Goal: Information Seeking & Learning: Find specific fact

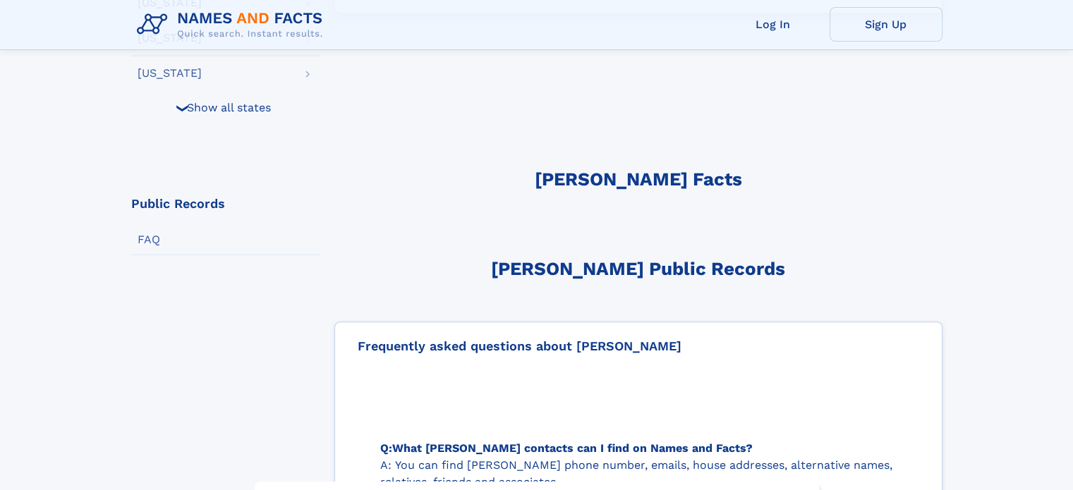
scroll to position [564, 0]
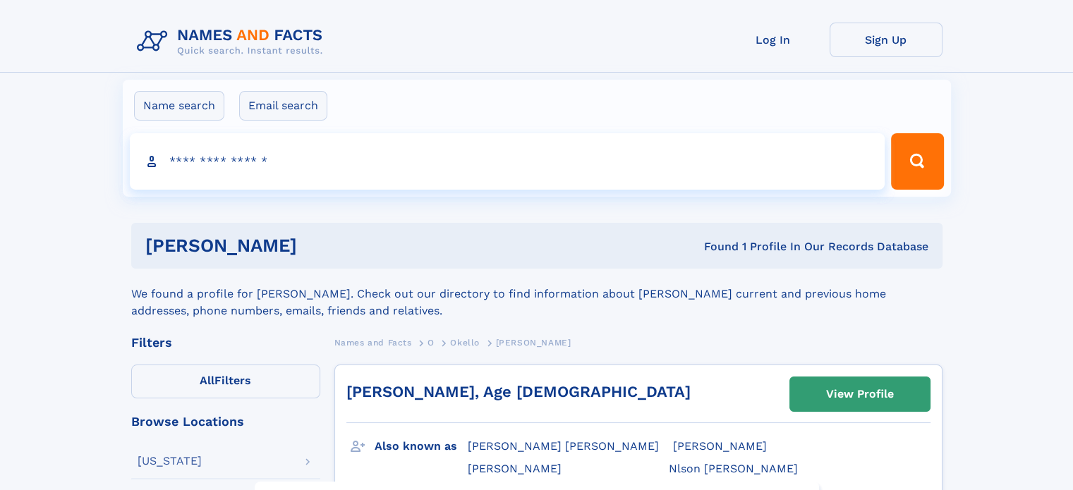
drag, startPoint x: 174, startPoint y: 204, endPoint x: 165, endPoint y: 204, distance: 9.2
drag, startPoint x: 147, startPoint y: 204, endPoint x: 138, endPoint y: 204, distance: 9.9
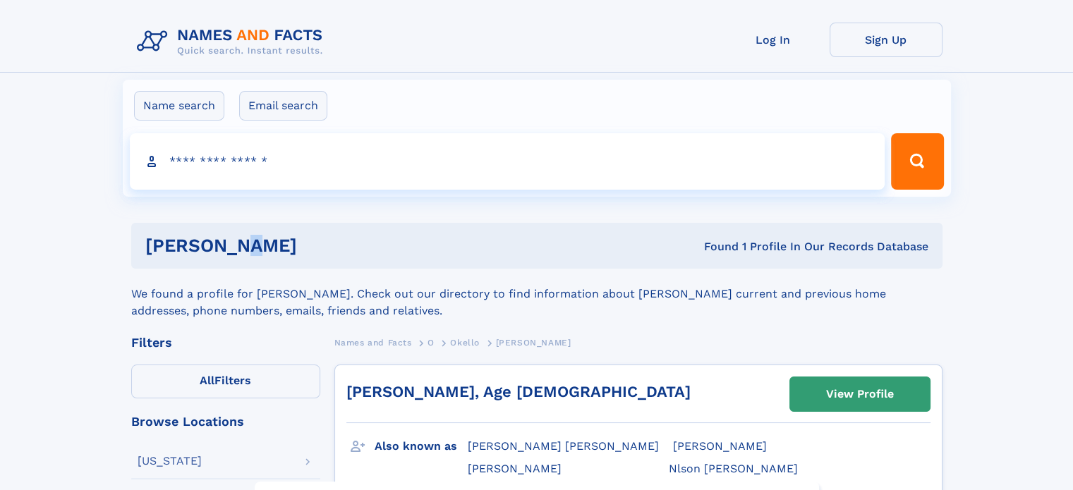
drag, startPoint x: 181, startPoint y: 204, endPoint x: 191, endPoint y: 204, distance: 9.9
drag, startPoint x: 199, startPoint y: 204, endPoint x: 207, endPoint y: 204, distance: 7.8
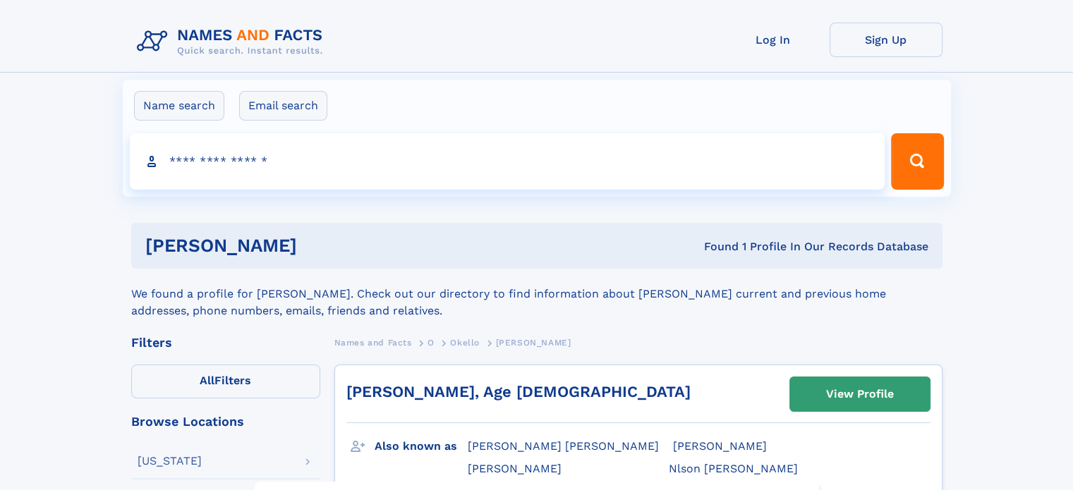
drag, startPoint x: 316, startPoint y: 204, endPoint x: 327, endPoint y: 204, distance: 11.3
drag, startPoint x: 349, startPoint y: 204, endPoint x: 360, endPoint y: 204, distance: 10.6
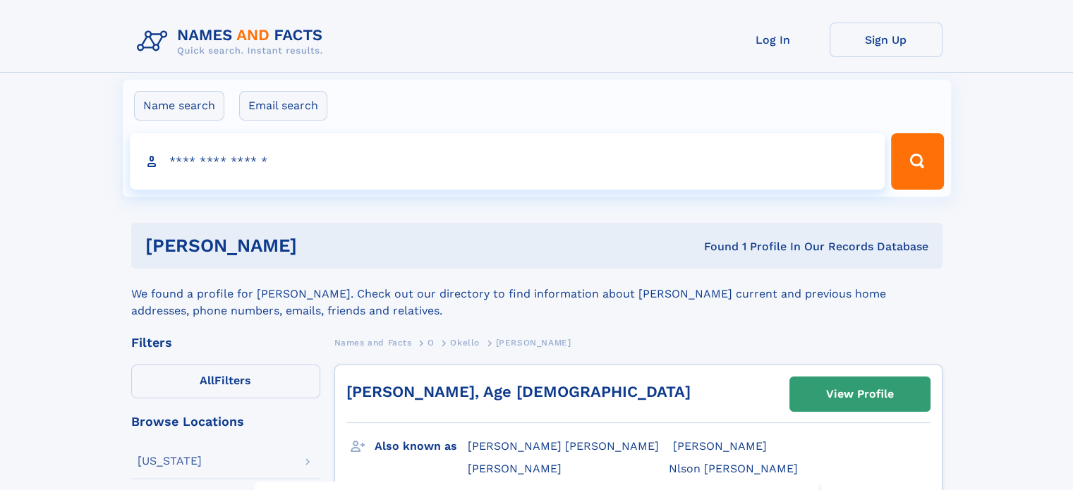
drag, startPoint x: 327, startPoint y: 204, endPoint x: 316, endPoint y: 204, distance: 10.6
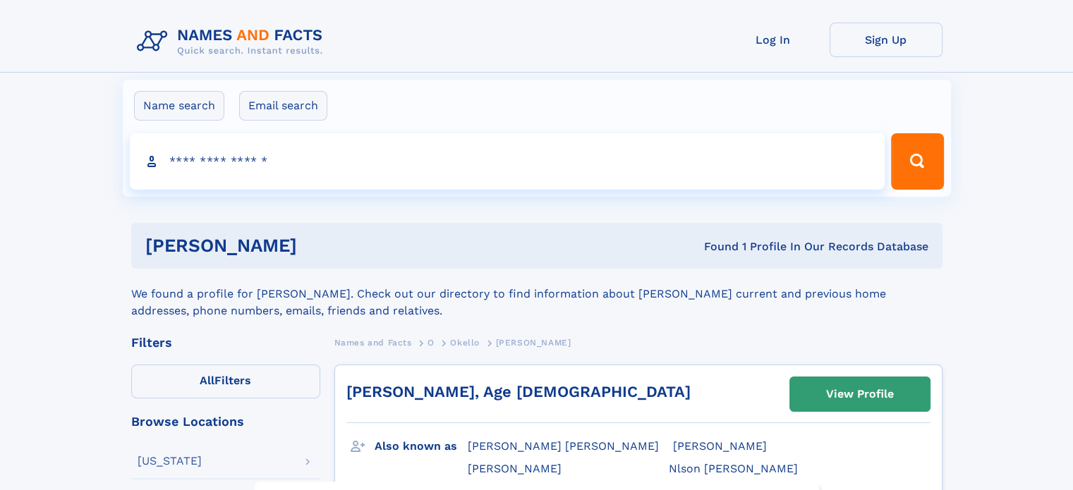
drag, startPoint x: 457, startPoint y: 200, endPoint x: 467, endPoint y: 200, distance: 9.9
drag, startPoint x: 481, startPoint y: 200, endPoint x: 497, endPoint y: 200, distance: 15.5
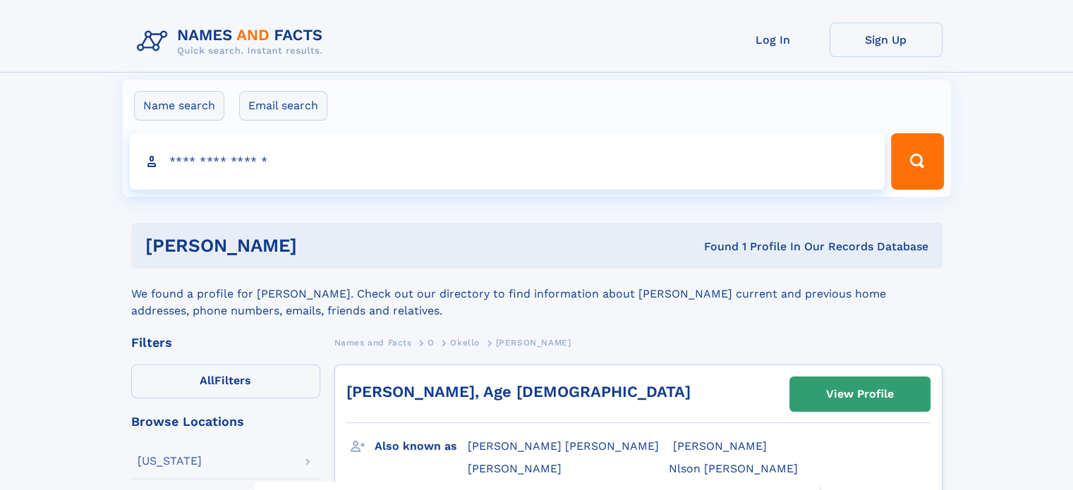
drag, startPoint x: 253, startPoint y: 200, endPoint x: 238, endPoint y: 200, distance: 15.5
drag, startPoint x: 190, startPoint y: 200, endPoint x: 175, endPoint y: 200, distance: 14.8
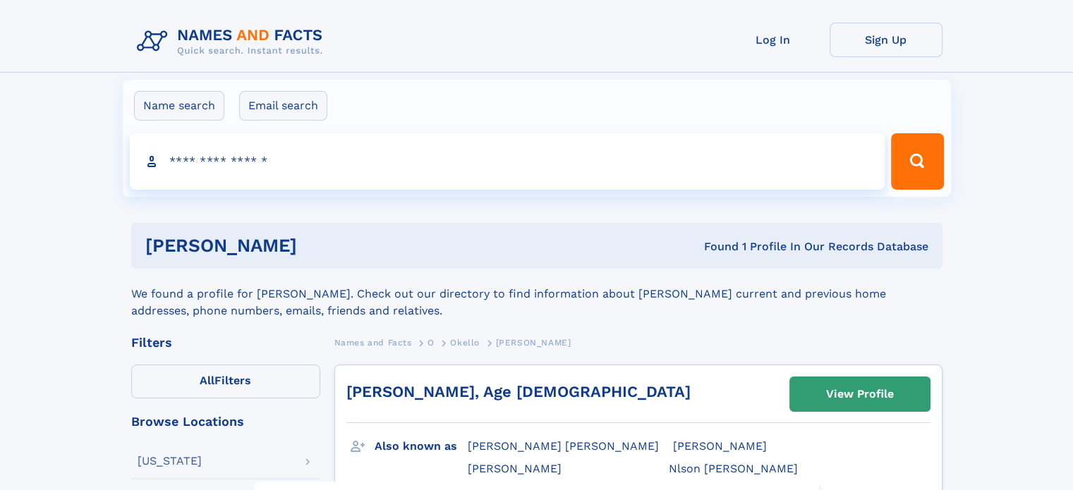
drag, startPoint x: 73, startPoint y: 200, endPoint x: 59, endPoint y: 200, distance: 14.8
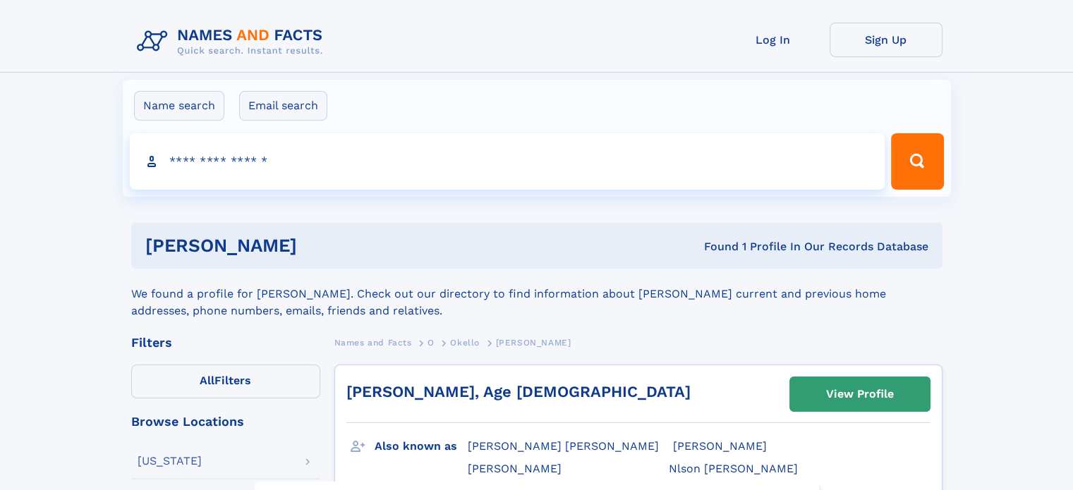
drag, startPoint x: 548, startPoint y: 203, endPoint x: 556, endPoint y: 203, distance: 7.8
drag, startPoint x: 590, startPoint y: 203, endPoint x: 601, endPoint y: 203, distance: 11.3
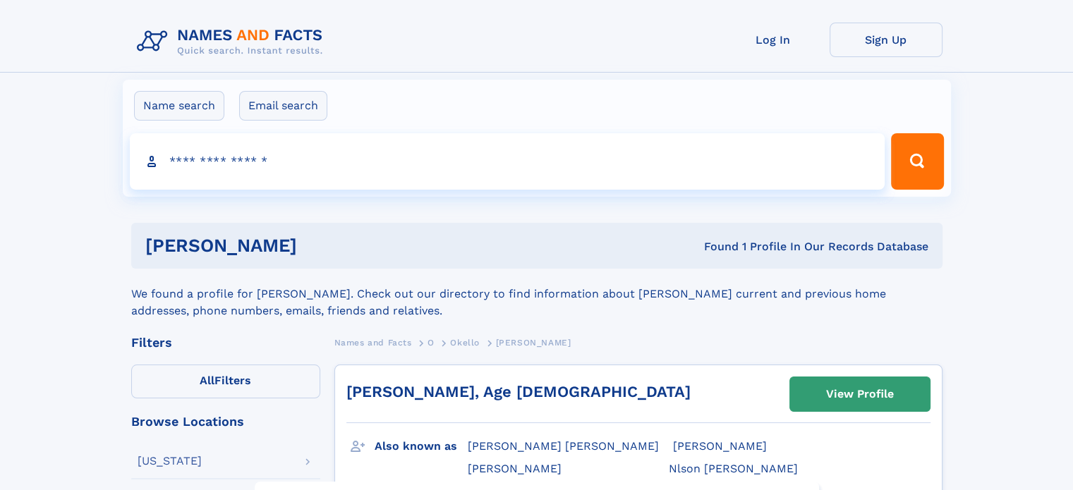
drag, startPoint x: 629, startPoint y: 203, endPoint x: 643, endPoint y: 203, distance: 13.4
drag, startPoint x: 657, startPoint y: 203, endPoint x: 670, endPoint y: 203, distance: 12.7
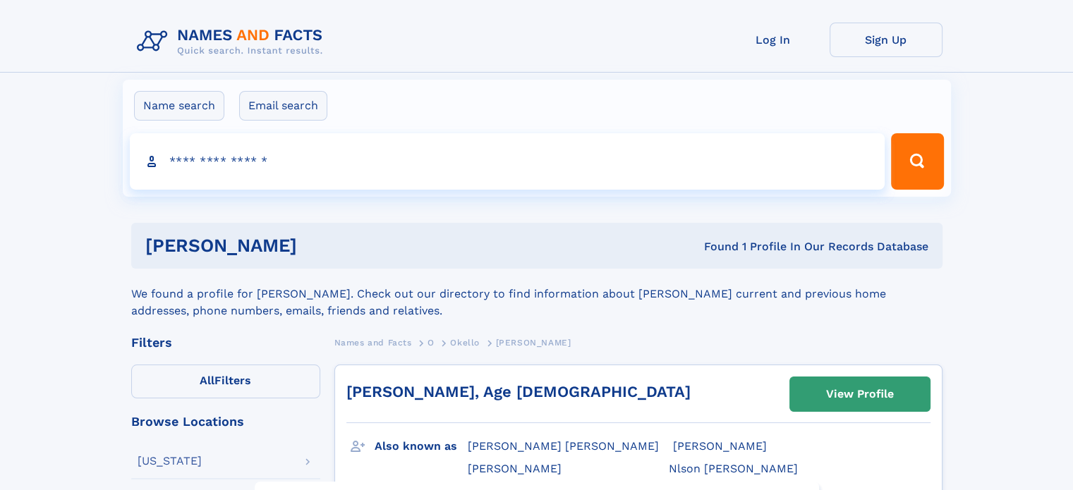
drag, startPoint x: 683, startPoint y: 203, endPoint x: 691, endPoint y: 203, distance: 8.5
drag, startPoint x: 717, startPoint y: 203, endPoint x: 708, endPoint y: 203, distance: 8.5
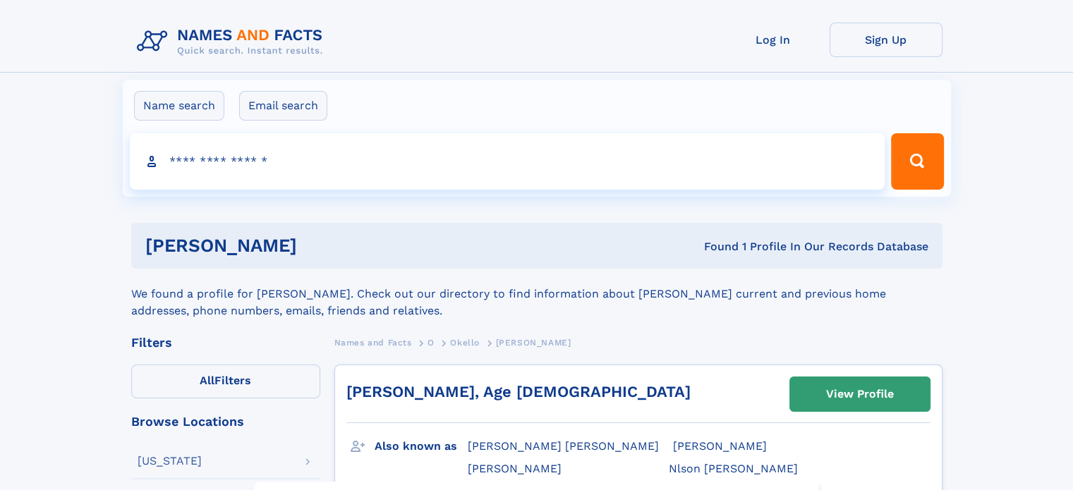
drag, startPoint x: 217, startPoint y: 203, endPoint x: 203, endPoint y: 203, distance: 14.1
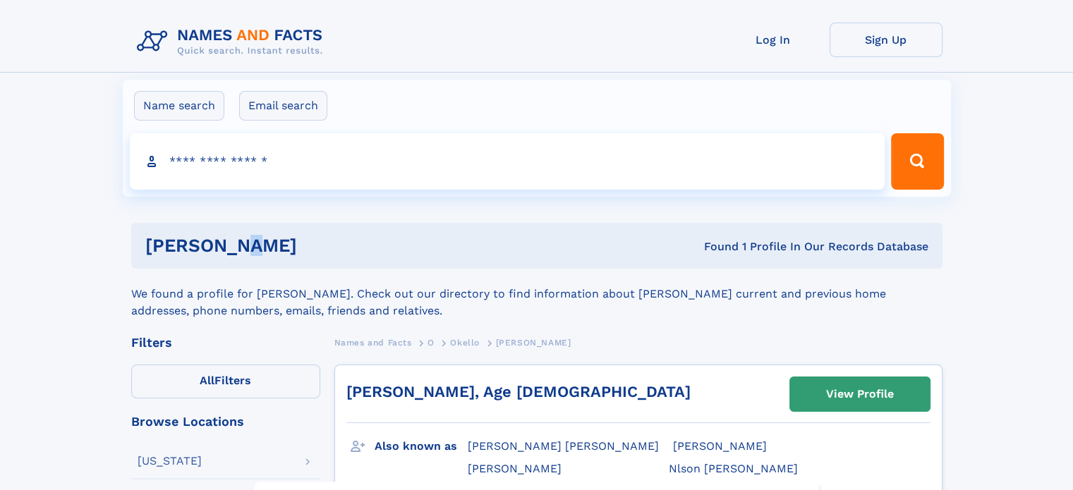
drag, startPoint x: 157, startPoint y: 203, endPoint x: 145, endPoint y: 203, distance: 12.0
drag, startPoint x: 169, startPoint y: 203, endPoint x: 186, endPoint y: 203, distance: 16.9
drag, startPoint x: 432, startPoint y: 203, endPoint x: 450, endPoint y: 203, distance: 18.3
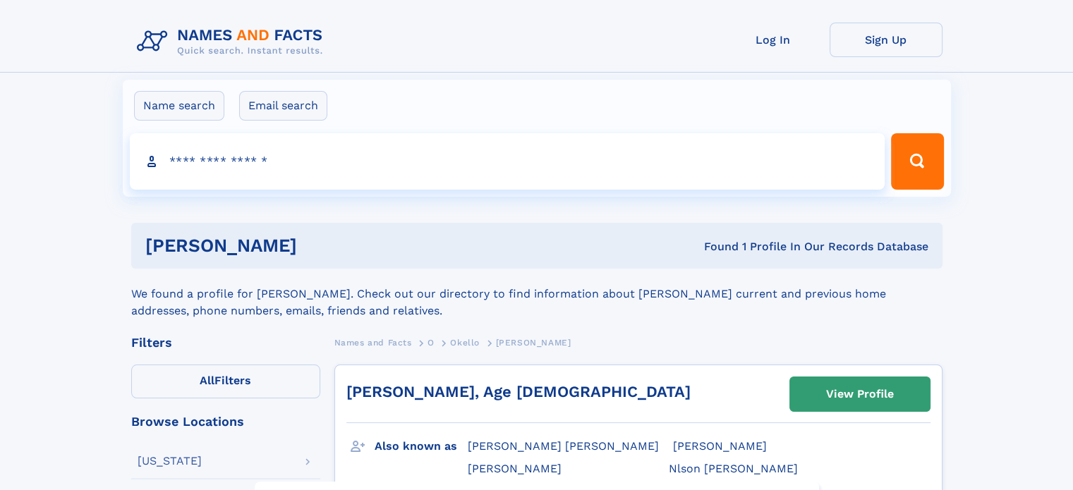
drag, startPoint x: 568, startPoint y: 203, endPoint x: 576, endPoint y: 203, distance: 7.8
drag, startPoint x: 608, startPoint y: 203, endPoint x: 621, endPoint y: 203, distance: 12.7
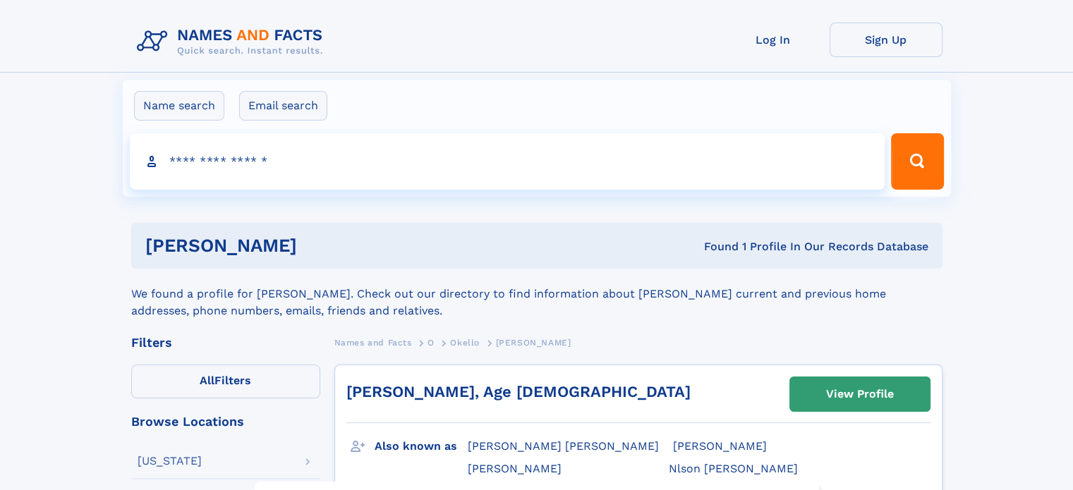
drag, startPoint x: 660, startPoint y: 203, endPoint x: 674, endPoint y: 203, distance: 13.4
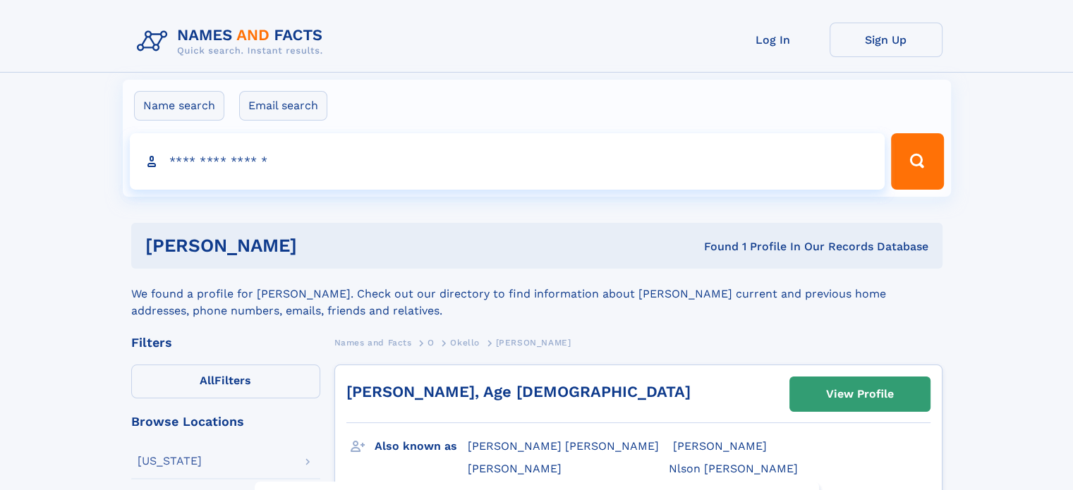
drag, startPoint x: 660, startPoint y: 203, endPoint x: 646, endPoint y: 203, distance: 14.1
drag, startPoint x: 596, startPoint y: 203, endPoint x: 578, endPoint y: 203, distance: 17.6
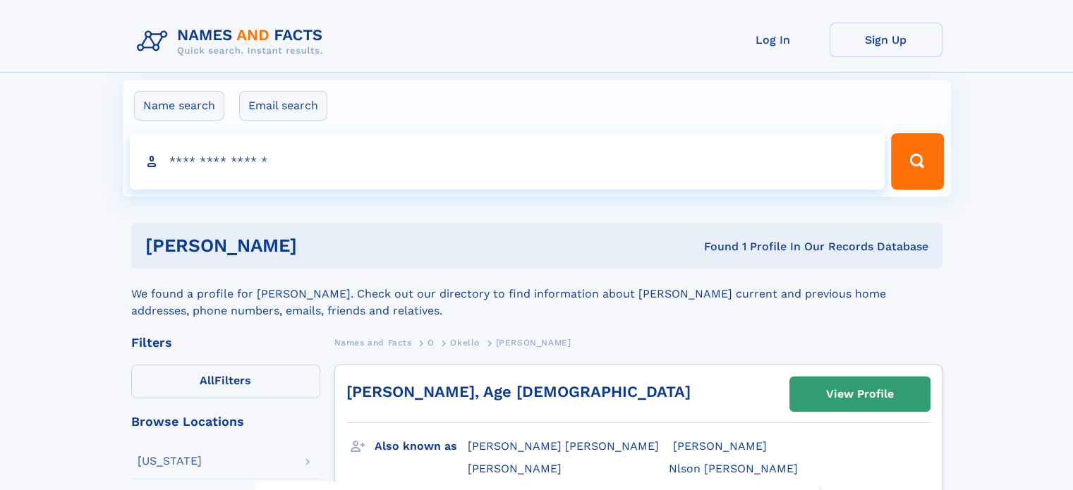
drag, startPoint x: 404, startPoint y: 203, endPoint x: 388, endPoint y: 203, distance: 15.5
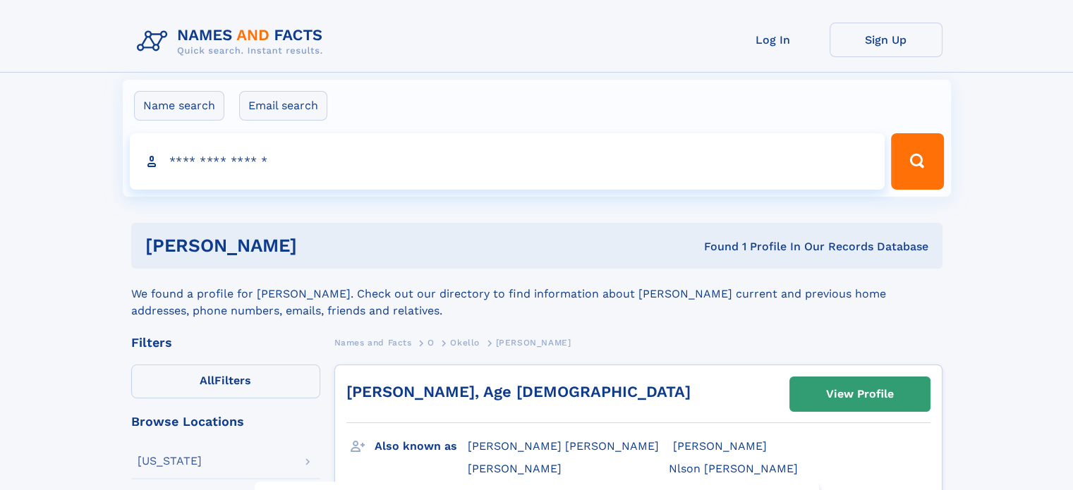
drag, startPoint x: 600, startPoint y: 203, endPoint x: 615, endPoint y: 203, distance: 14.8
drag, startPoint x: 627, startPoint y: 203, endPoint x: 640, endPoint y: 203, distance: 13.4
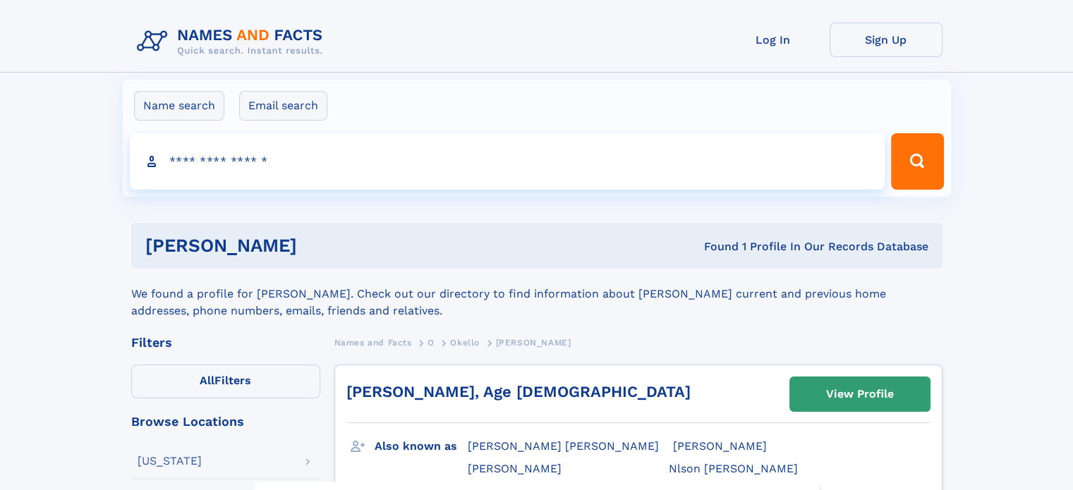
drag
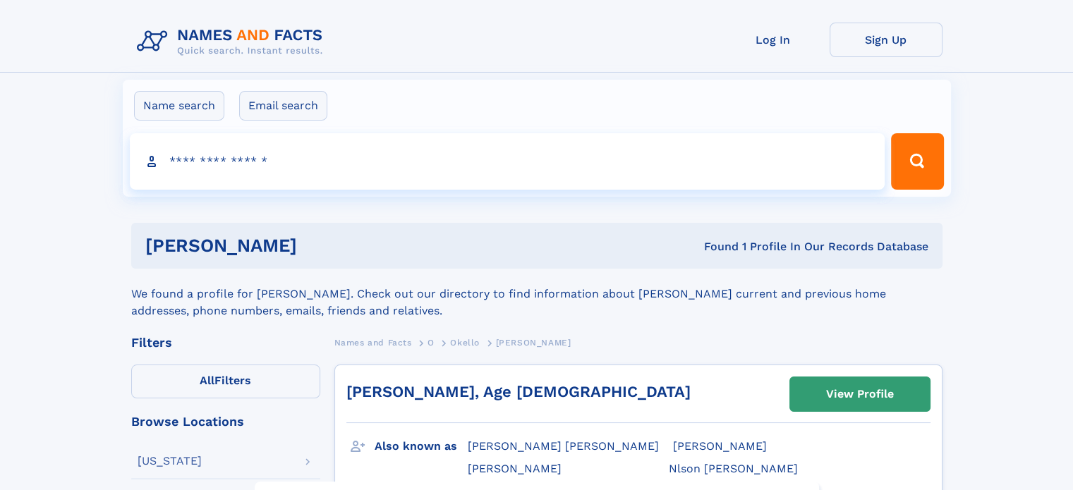
drag, startPoint x: 108, startPoint y: 200, endPoint x: 119, endPoint y: 200, distance: 11.3
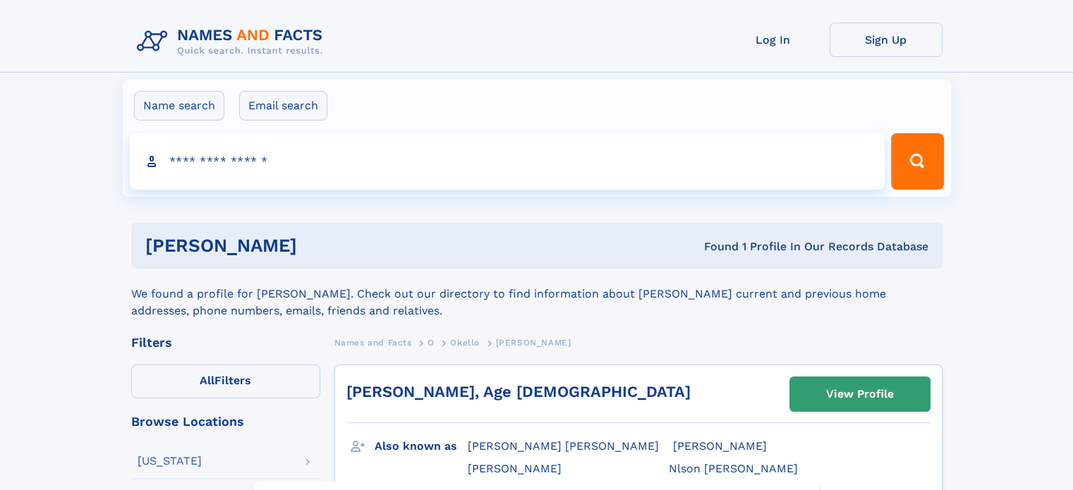
drag, startPoint x: 130, startPoint y: 200, endPoint x: 146, endPoint y: 200, distance: 16.2
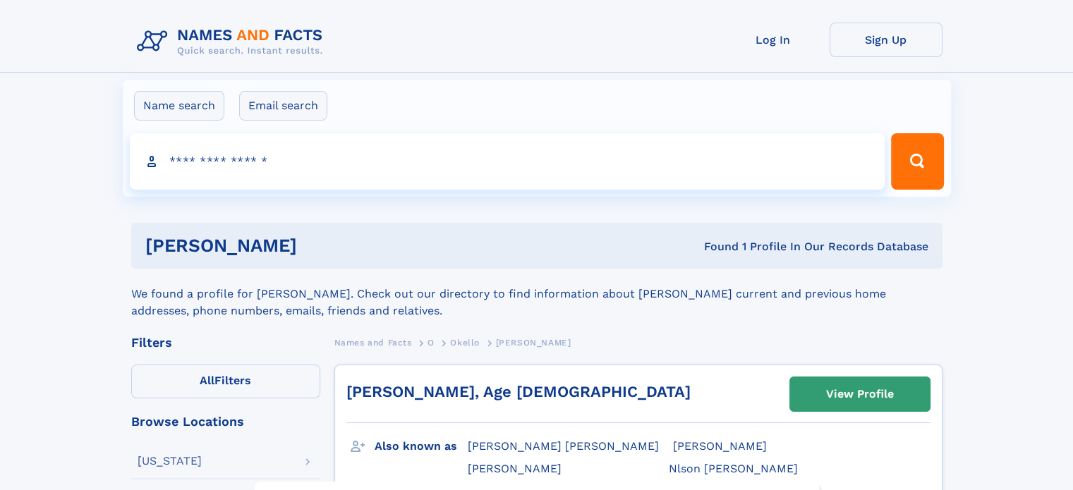
drag, startPoint x: 534, startPoint y: 200, endPoint x: 549, endPoint y: 200, distance: 14.8
drag, startPoint x: 576, startPoint y: 200, endPoint x: 590, endPoint y: 200, distance: 14.1
drag, startPoint x: 647, startPoint y: 200, endPoint x: 661, endPoint y: 200, distance: 14.1
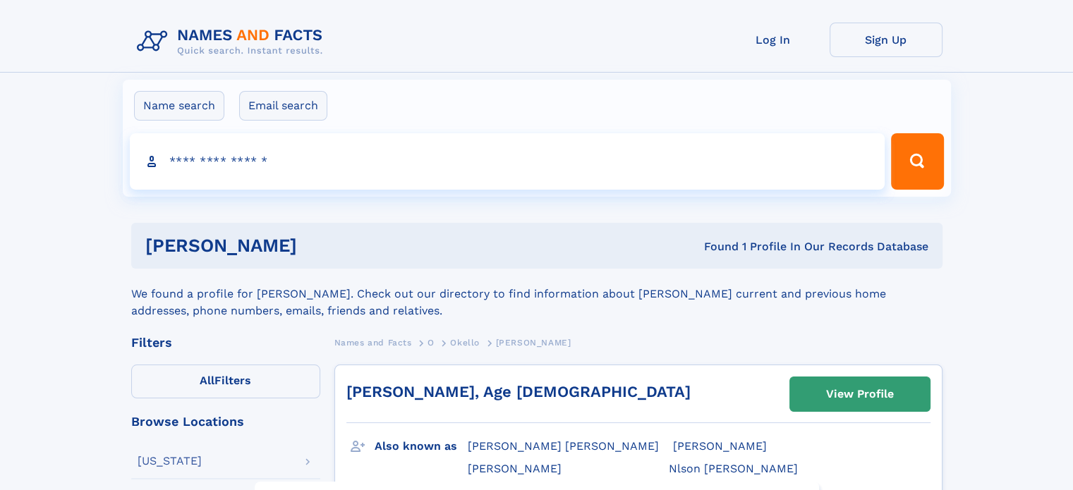
drag, startPoint x: 476, startPoint y: 200, endPoint x: 465, endPoint y: 199, distance: 11.3
drag, startPoint x: 447, startPoint y: 199, endPoint x: 435, endPoint y: 199, distance: 12.7
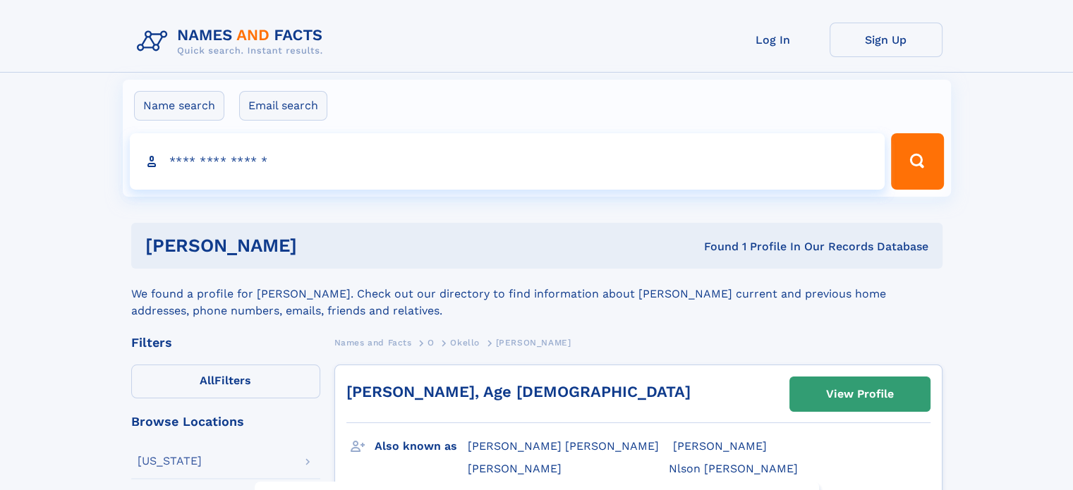
drag, startPoint x: 406, startPoint y: 199, endPoint x: 392, endPoint y: 199, distance: 14.1
drag, startPoint x: 333, startPoint y: 199, endPoint x: 314, endPoint y: 199, distance: 19.1
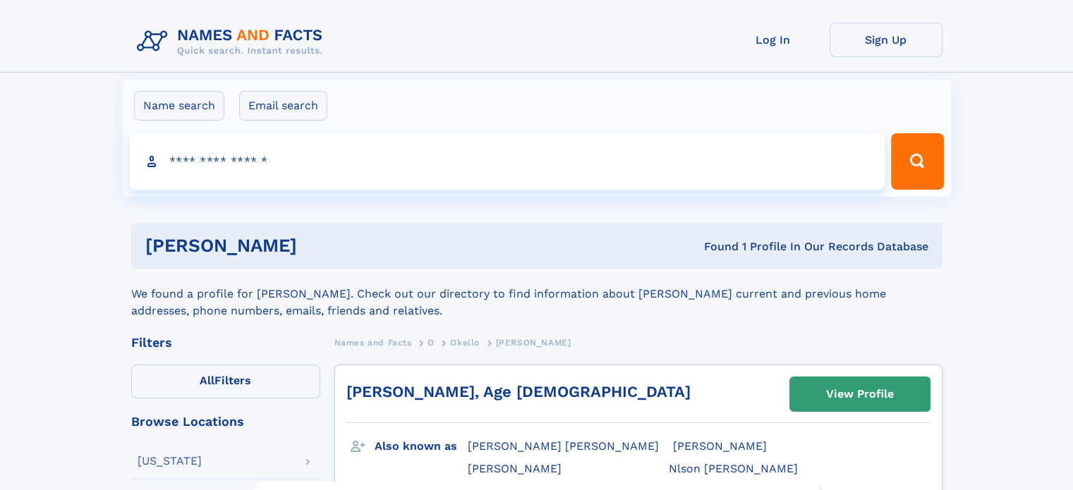
drag, startPoint x: 226, startPoint y: 199, endPoint x: 214, endPoint y: 199, distance: 12.0
drag, startPoint x: 145, startPoint y: 199, endPoint x: 155, endPoint y: 199, distance: 10.6
drag, startPoint x: 171, startPoint y: 199, endPoint x: 184, endPoint y: 199, distance: 12.7
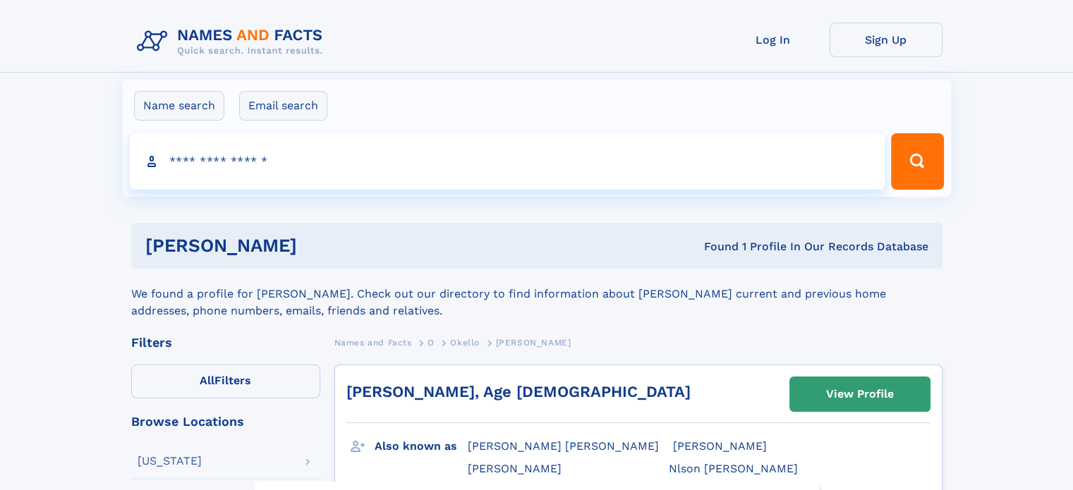
drag, startPoint x: 243, startPoint y: 199, endPoint x: 257, endPoint y: 199, distance: 14.1
drag, startPoint x: 359, startPoint y: 199, endPoint x: 375, endPoint y: 199, distance: 15.5
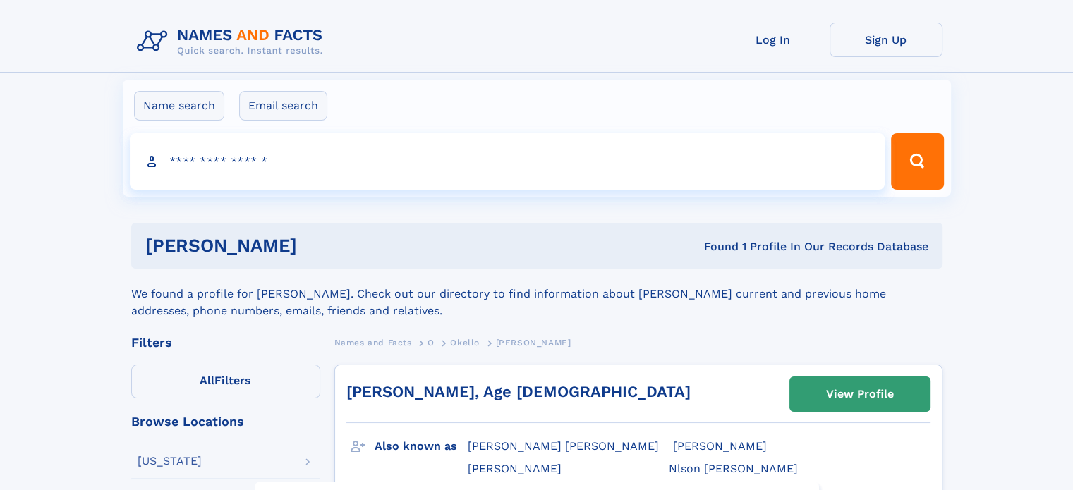
drag, startPoint x: 581, startPoint y: 203, endPoint x: 589, endPoint y: 203, distance: 7.8
drag, startPoint x: 308, startPoint y: 203, endPoint x: 294, endPoint y: 202, distance: 14.1
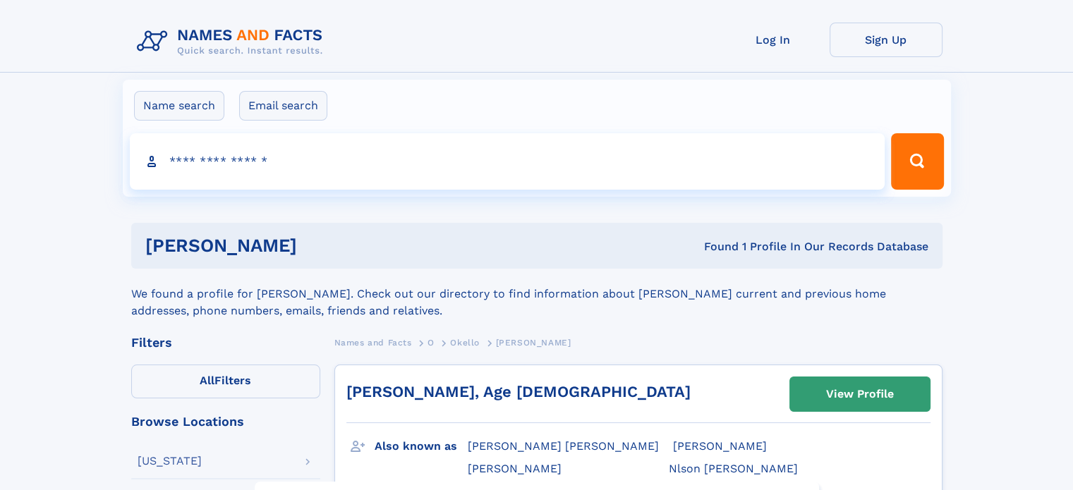
drag, startPoint x: 279, startPoint y: 202, endPoint x: 267, endPoint y: 202, distance: 11.3
drag, startPoint x: 246, startPoint y: 202, endPoint x: 225, endPoint y: 202, distance: 20.5
drag, startPoint x: 214, startPoint y: 201, endPoint x: 229, endPoint y: 201, distance: 14.1
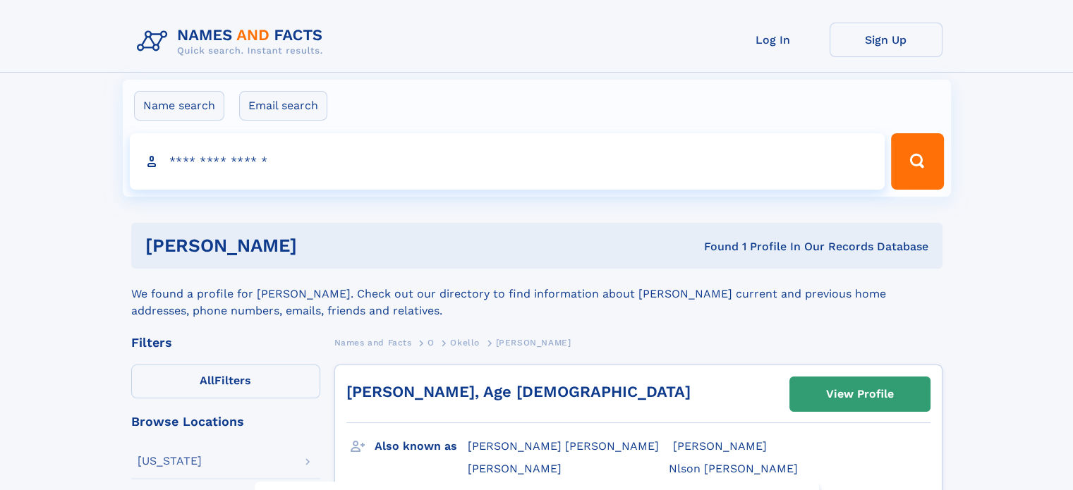
drag, startPoint x: 259, startPoint y: 201, endPoint x: 271, endPoint y: 202, distance: 12.0
drag, startPoint x: 684, startPoint y: 206, endPoint x: 673, endPoint y: 206, distance: 11.3
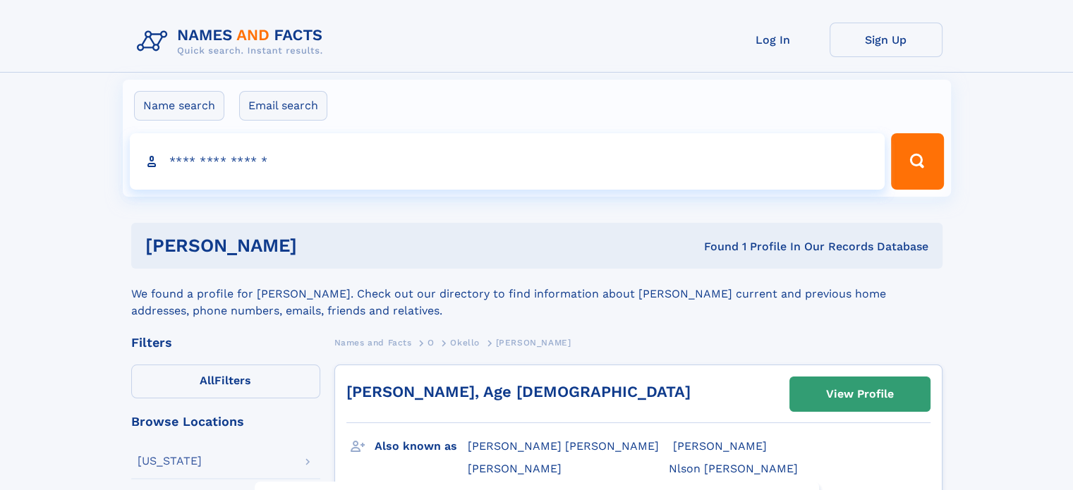
drag, startPoint x: 452, startPoint y: 207, endPoint x: 464, endPoint y: 207, distance: 12.0
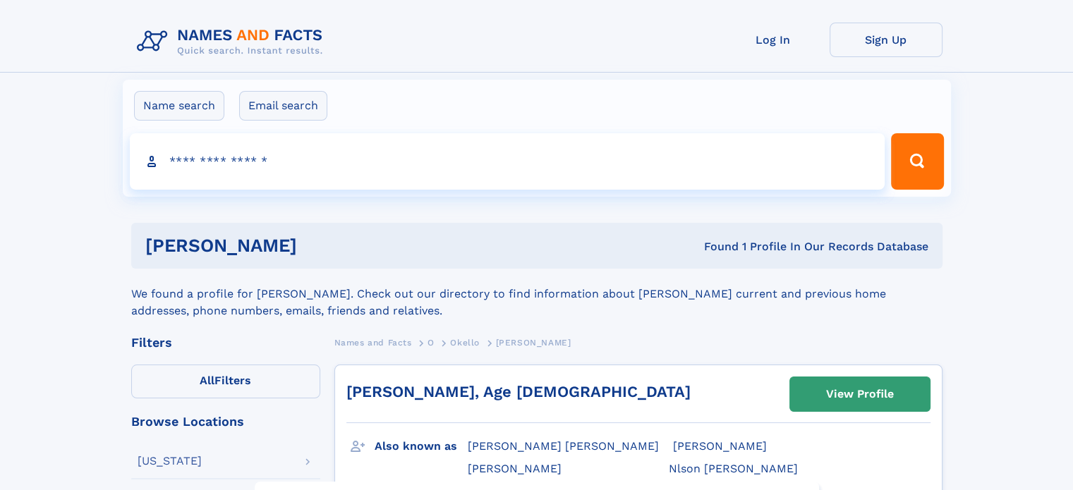
drag, startPoint x: 485, startPoint y: 207, endPoint x: 502, endPoint y: 207, distance: 16.9
drag, startPoint x: 505, startPoint y: 207, endPoint x: 516, endPoint y: 207, distance: 11.3
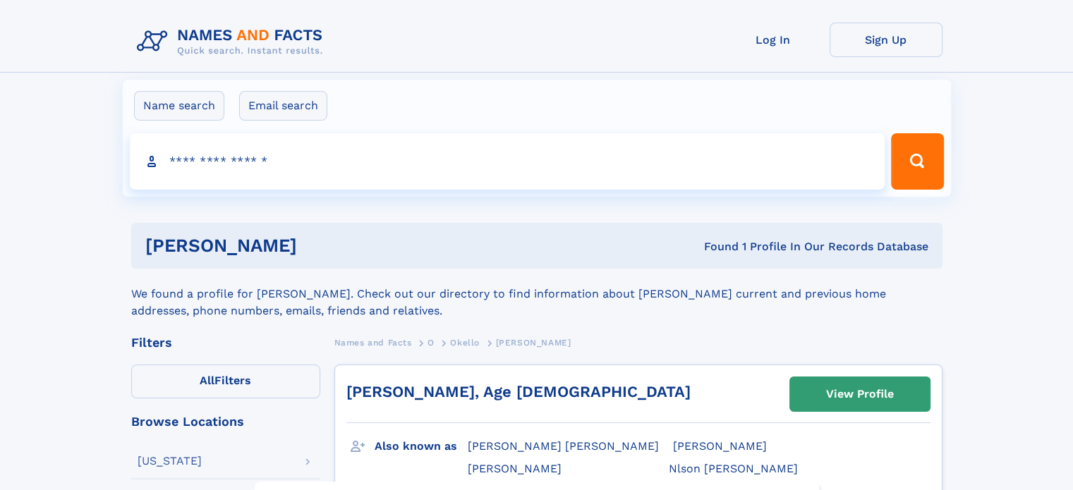
drag, startPoint x: 540, startPoint y: 207, endPoint x: 548, endPoint y: 207, distance: 7.8
drag, startPoint x: 585, startPoint y: 207, endPoint x: 598, endPoint y: 207, distance: 13.4
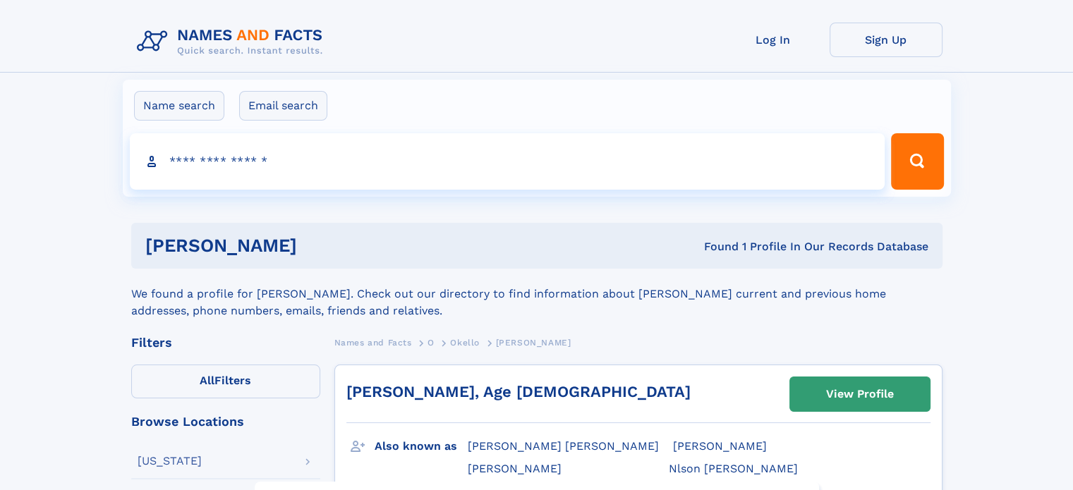
drag, startPoint x: 519, startPoint y: 207, endPoint x: 509, endPoint y: 207, distance: 10.6
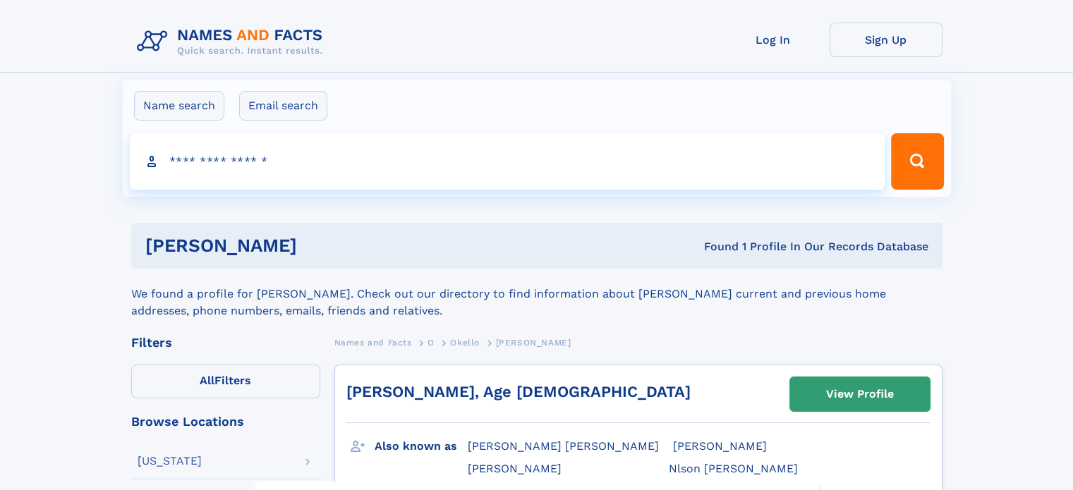
drag, startPoint x: 469, startPoint y: 207, endPoint x: 481, endPoint y: 207, distance: 12.0
drag, startPoint x: 630, startPoint y: 207, endPoint x: 618, endPoint y: 207, distance: 12.0
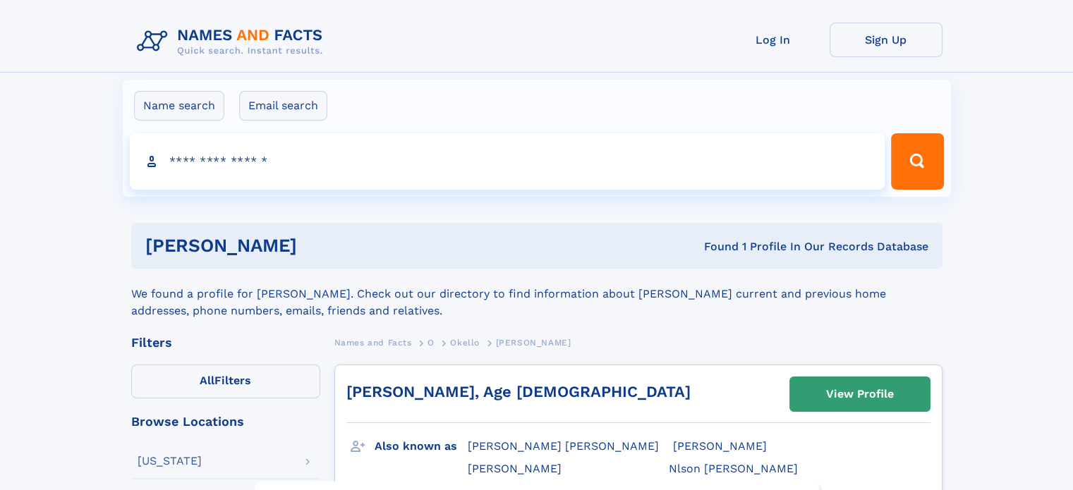
drag, startPoint x: 614, startPoint y: 207, endPoint x: 605, endPoint y: 207, distance: 8.5
drag, startPoint x: 466, startPoint y: 207, endPoint x: 452, endPoint y: 207, distance: 13.4
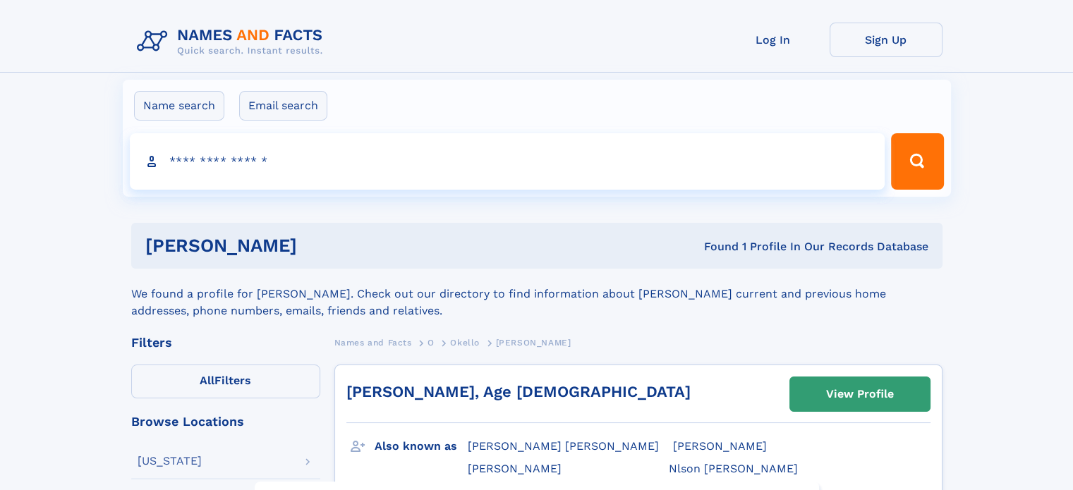
drag, startPoint x: 425, startPoint y: 207, endPoint x: 412, endPoint y: 207, distance: 13.4
drag, startPoint x: 347, startPoint y: 207, endPoint x: 336, endPoint y: 207, distance: 11.3
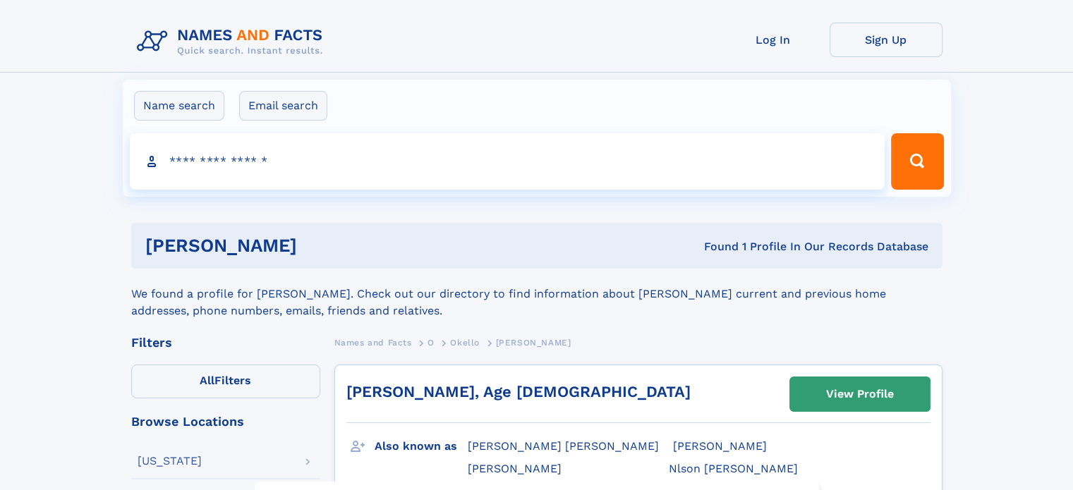
drag, startPoint x: 322, startPoint y: 207, endPoint x: 310, endPoint y: 207, distance: 11.3
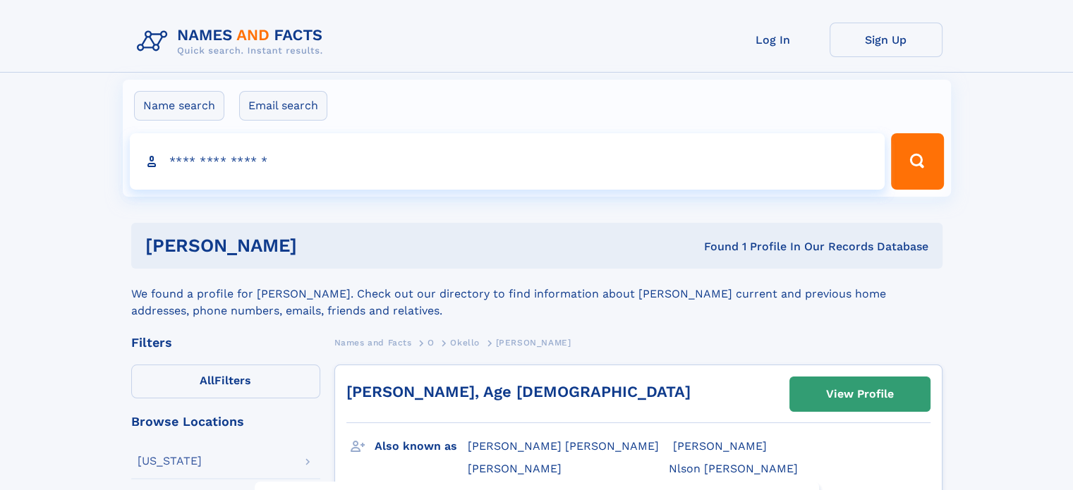
drag, startPoint x: 522, startPoint y: 207, endPoint x: 536, endPoint y: 207, distance: 14.1
drag, startPoint x: 397, startPoint y: 207, endPoint x: 385, endPoint y: 207, distance: 12.0
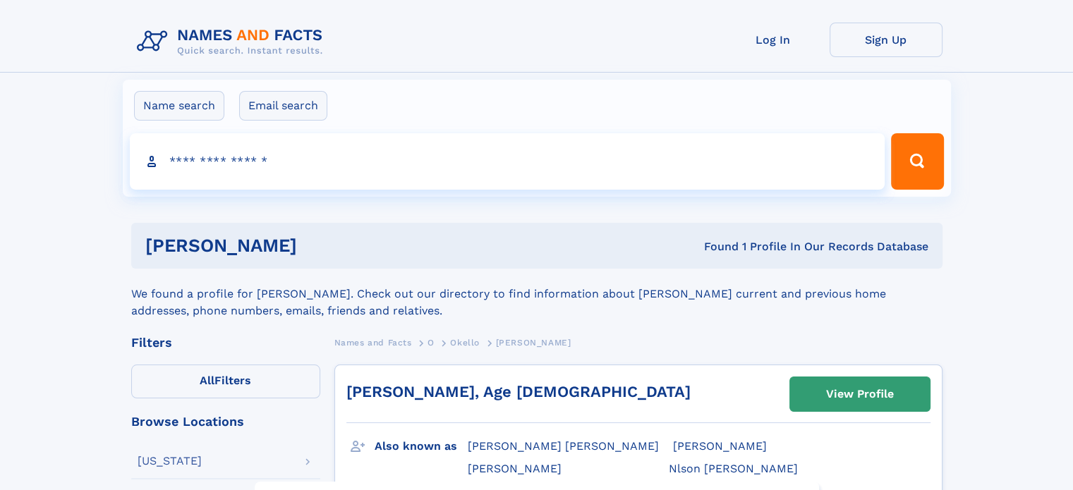
drag, startPoint x: 271, startPoint y: 207, endPoint x: 279, endPoint y: 207, distance: 8.5
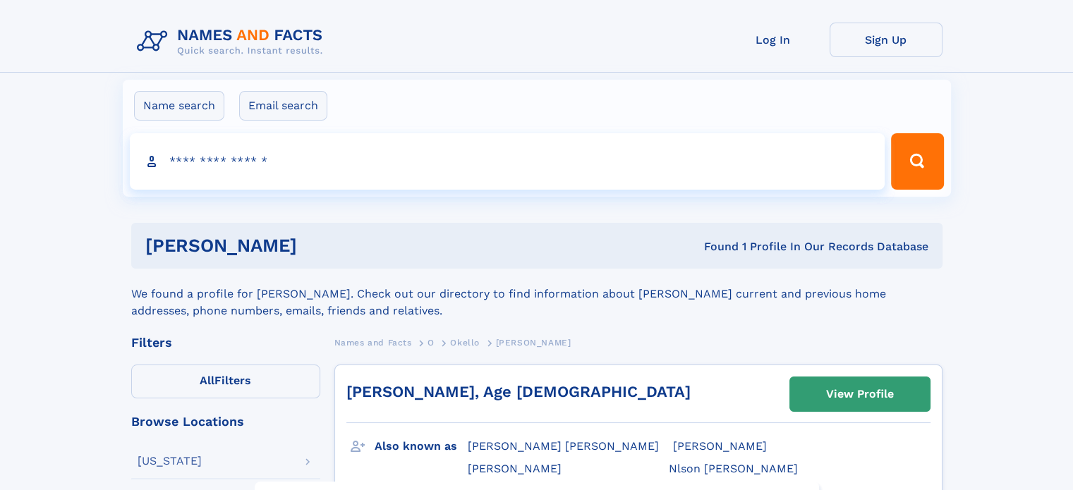
drag, startPoint x: 308, startPoint y: 207, endPoint x: 319, endPoint y: 207, distance: 11.3
drag, startPoint x: 386, startPoint y: 207, endPoint x: 399, endPoint y: 207, distance: 12.7
drag, startPoint x: 422, startPoint y: 207, endPoint x: 437, endPoint y: 207, distance: 15.5
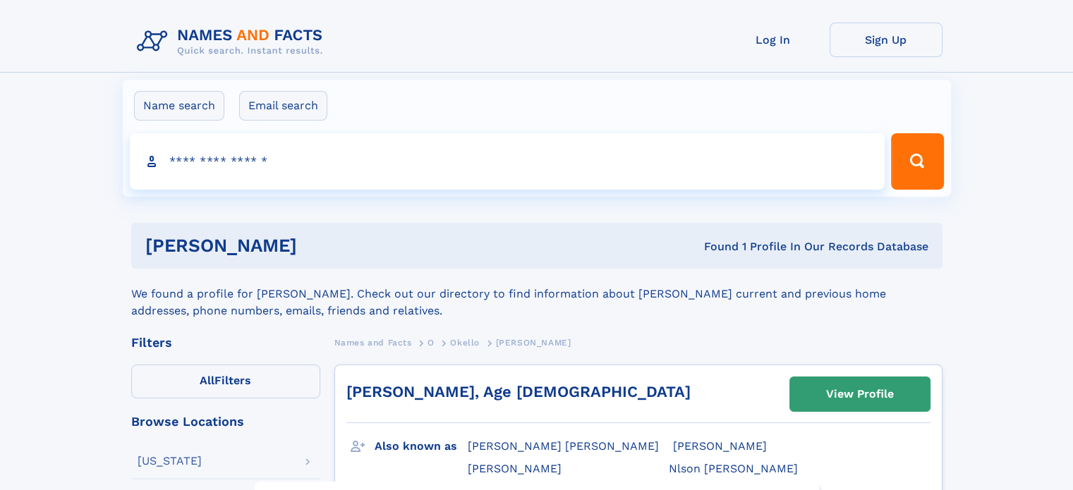
drag, startPoint x: 529, startPoint y: 207, endPoint x: 543, endPoint y: 207, distance: 13.4
drag, startPoint x: 643, startPoint y: 207, endPoint x: 631, endPoint y: 207, distance: 12.7
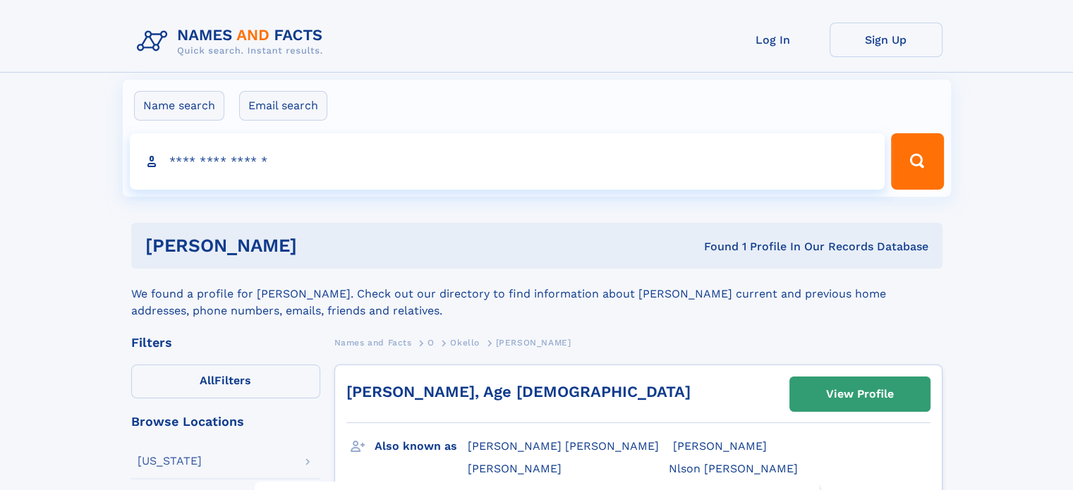
drag, startPoint x: 234, startPoint y: 207, endPoint x: 243, endPoint y: 207, distance: 9.2
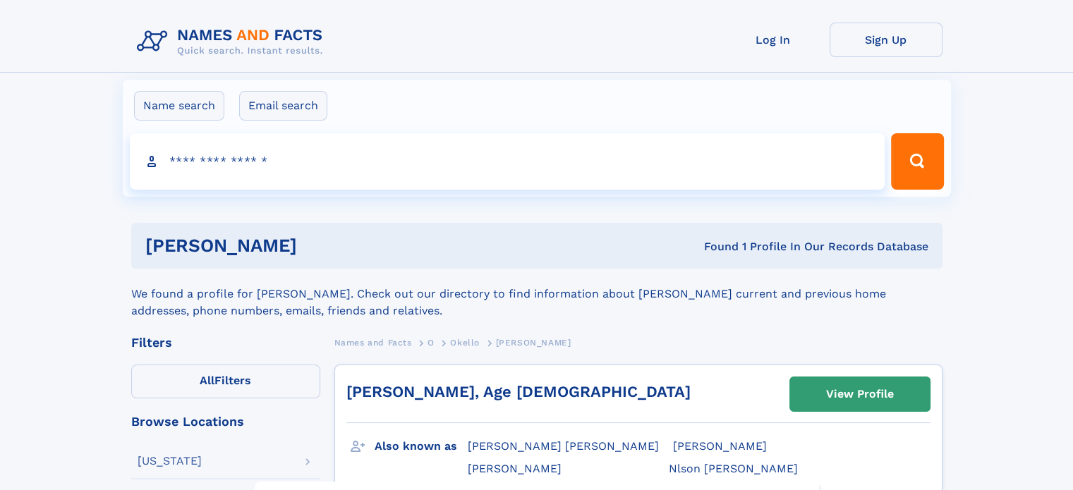
drag, startPoint x: 365, startPoint y: 207, endPoint x: 375, endPoint y: 207, distance: 9.9
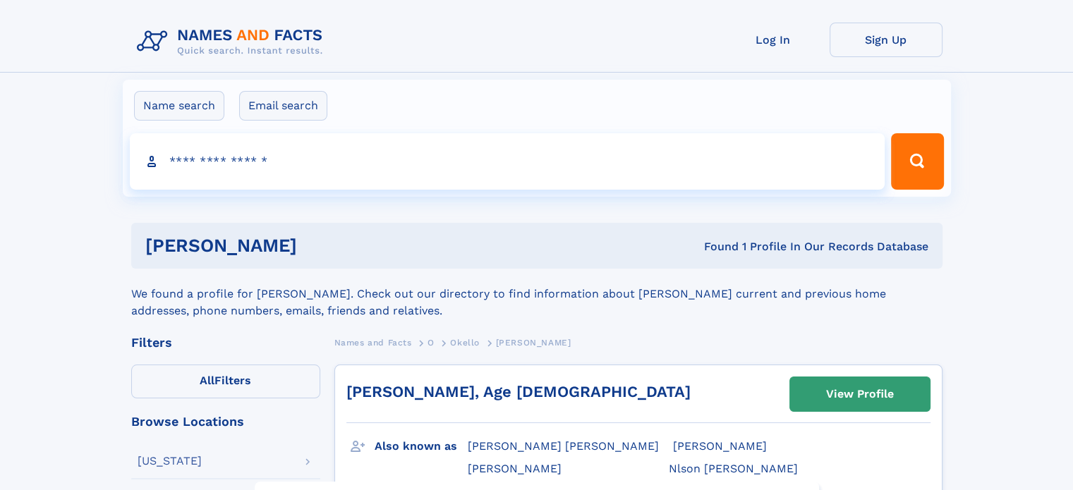
drag, startPoint x: 638, startPoint y: 207, endPoint x: 646, endPoint y: 207, distance: 7.8
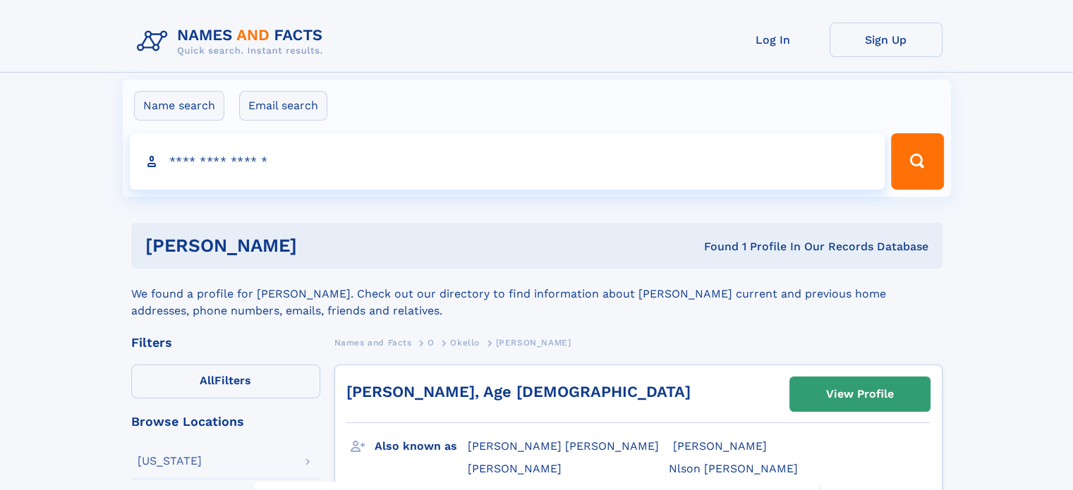
drag, startPoint x: 536, startPoint y: 207, endPoint x: 521, endPoint y: 207, distance: 14.8
drag, startPoint x: 206, startPoint y: 207, endPoint x: 217, endPoint y: 207, distance: 11.3
drag, startPoint x: 425, startPoint y: 207, endPoint x: 440, endPoint y: 207, distance: 15.5
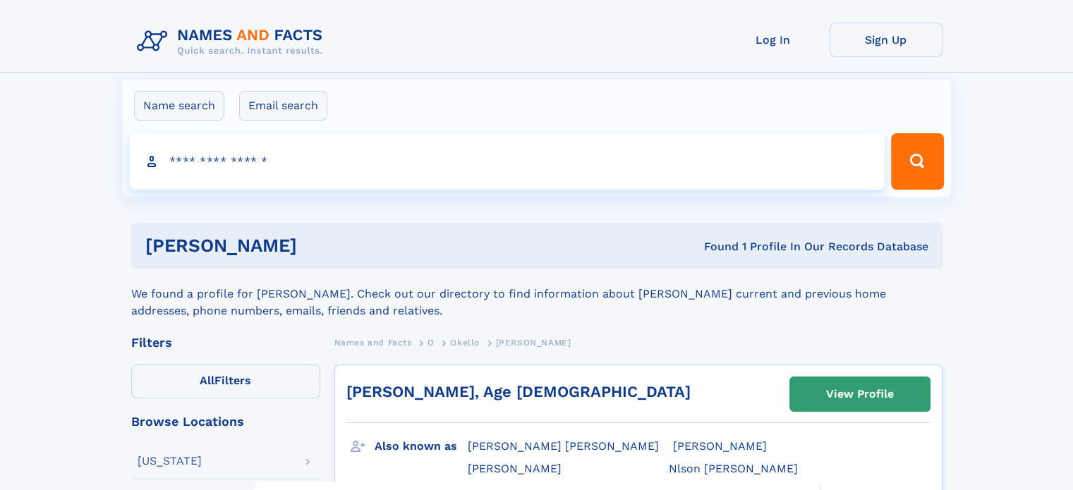
drag, startPoint x: 365, startPoint y: 212, endPoint x: 352, endPoint y: 212, distance: 13.4
drag, startPoint x: 352, startPoint y: 212, endPoint x: 337, endPoint y: 212, distance: 14.8
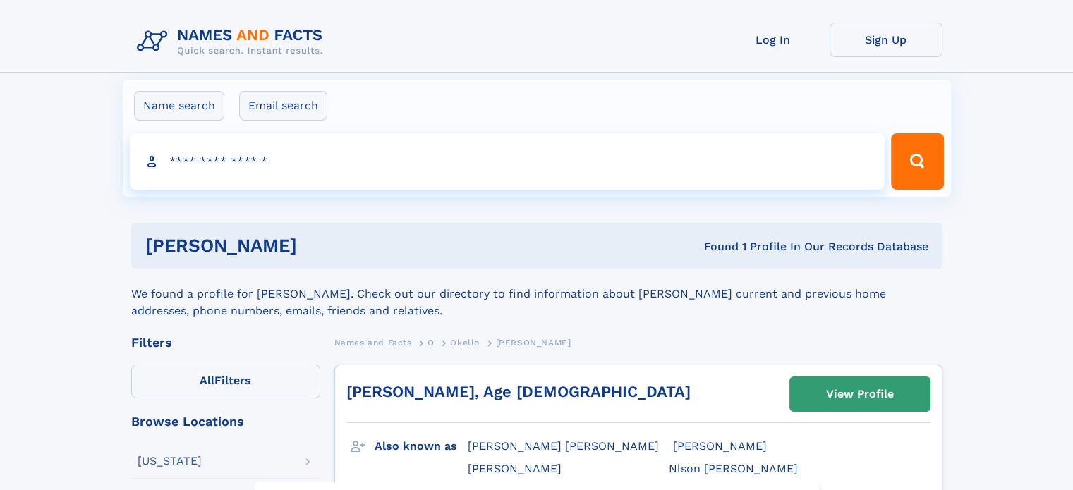
drag, startPoint x: 234, startPoint y: 211, endPoint x: 223, endPoint y: 211, distance: 11.3
drag, startPoint x: 502, startPoint y: 215, endPoint x: 485, endPoint y: 215, distance: 16.9
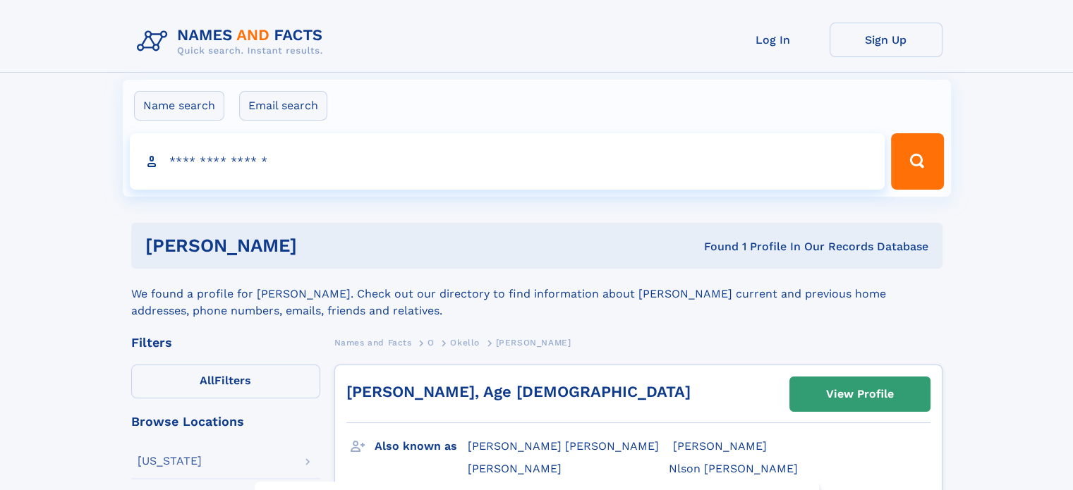
drag, startPoint x: 158, startPoint y: 211, endPoint x: 149, endPoint y: 211, distance: 9.2
drag, startPoint x: 201, startPoint y: 211, endPoint x: 214, endPoint y: 211, distance: 12.7
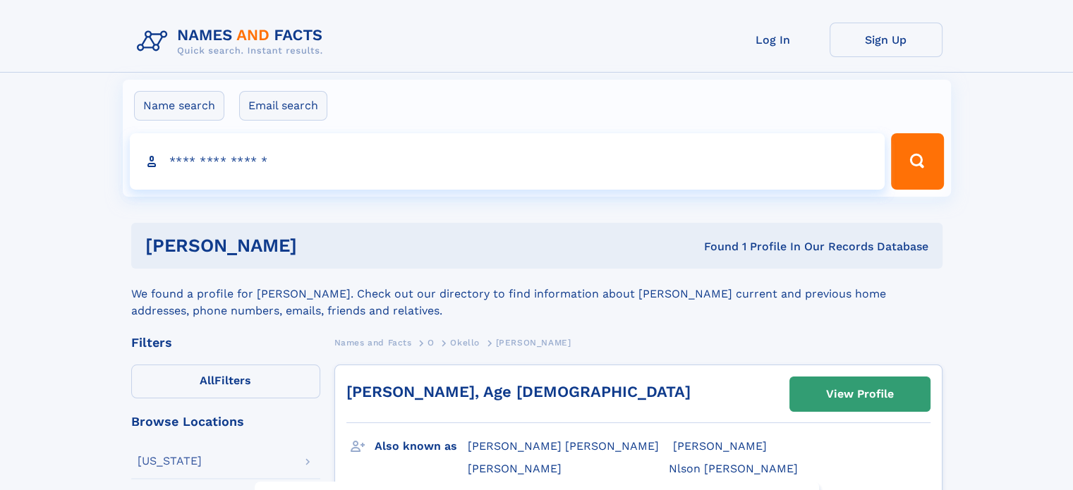
drag, startPoint x: 223, startPoint y: 211, endPoint x: 231, endPoint y: 211, distance: 8.5
drag, startPoint x: 401, startPoint y: 214, endPoint x: 415, endPoint y: 214, distance: 13.4
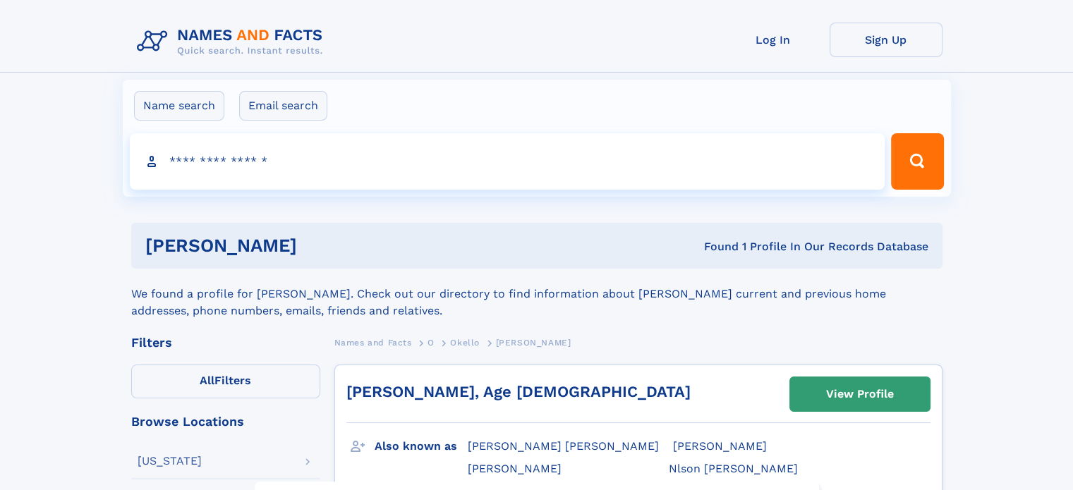
drag, startPoint x: 442, startPoint y: 214, endPoint x: 454, endPoint y: 214, distance: 12.7
drag, startPoint x: 260, startPoint y: 209, endPoint x: 250, endPoint y: 209, distance: 9.2
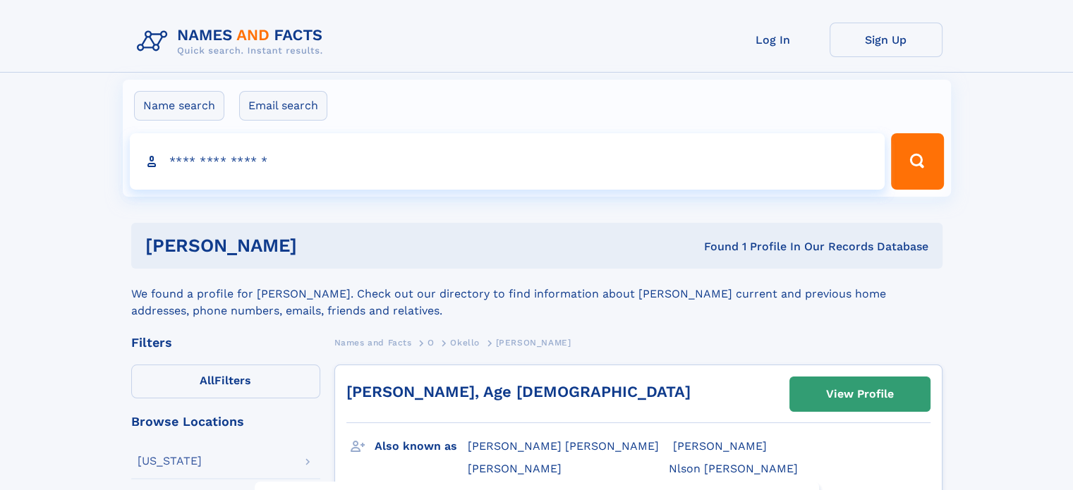
drag, startPoint x: 207, startPoint y: 208, endPoint x: 189, endPoint y: 208, distance: 18.3
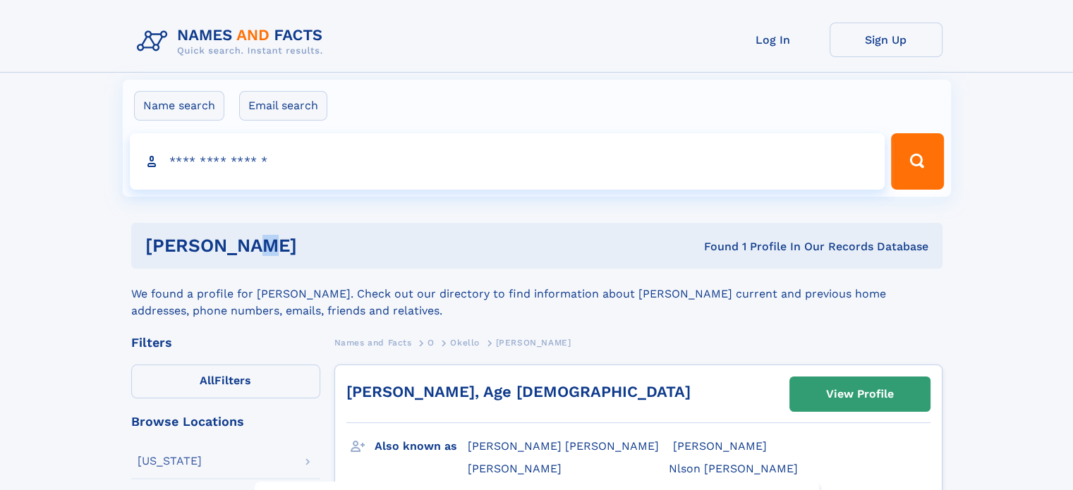
drag, startPoint x: 217, startPoint y: 209, endPoint x: 228, endPoint y: 209, distance: 11.3
drag, startPoint x: 358, startPoint y: 210, endPoint x: 370, endPoint y: 210, distance: 11.3
drag, startPoint x: 442, startPoint y: 211, endPoint x: 457, endPoint y: 211, distance: 15.5
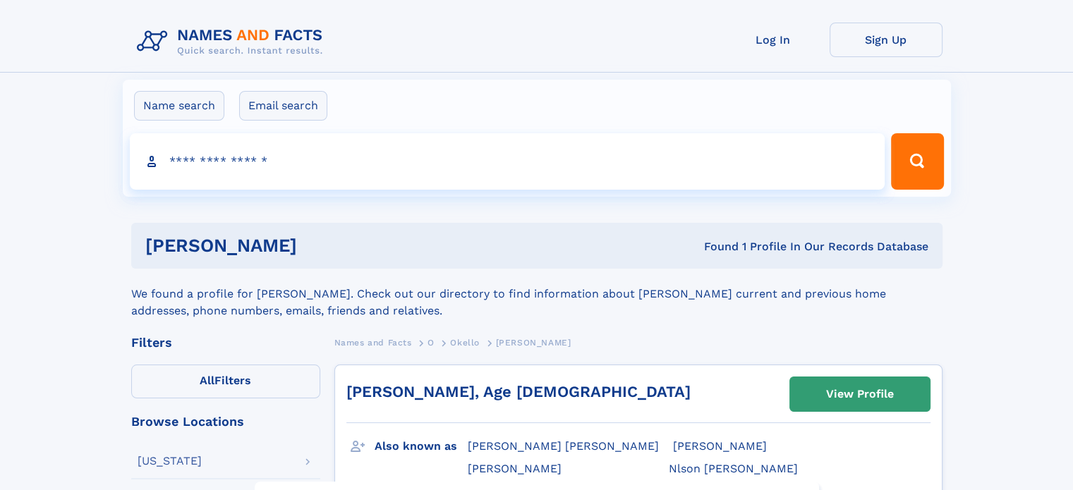
drag, startPoint x: 217, startPoint y: 210, endPoint x: 203, endPoint y: 210, distance: 14.1
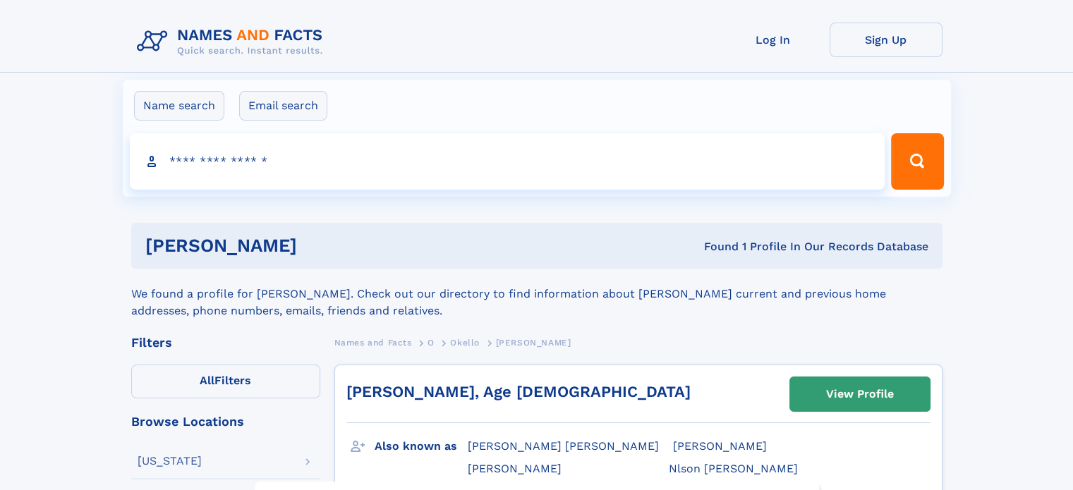
drag, startPoint x: 193, startPoint y: 209, endPoint x: 205, endPoint y: 210, distance: 12.0
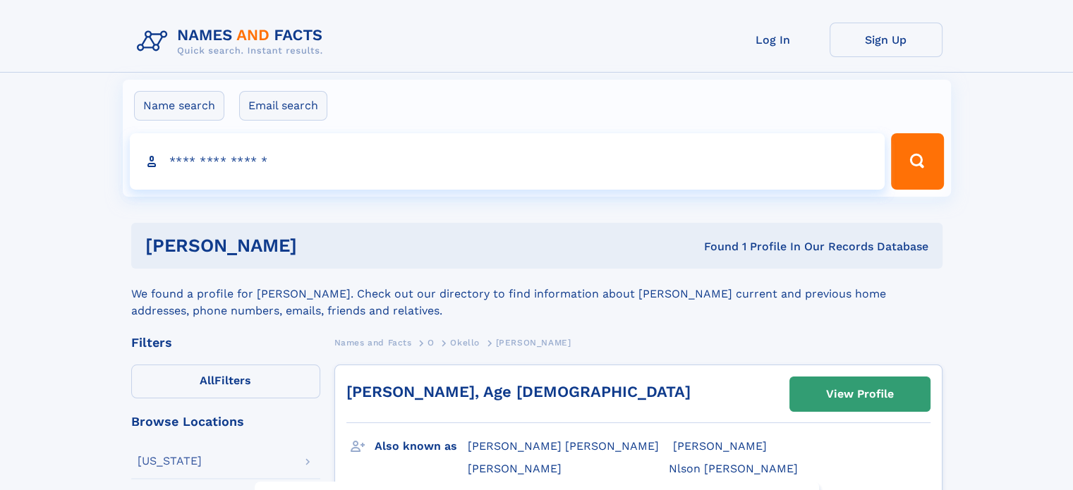
drag, startPoint x: 565, startPoint y: 217, endPoint x: 580, endPoint y: 217, distance: 14.8
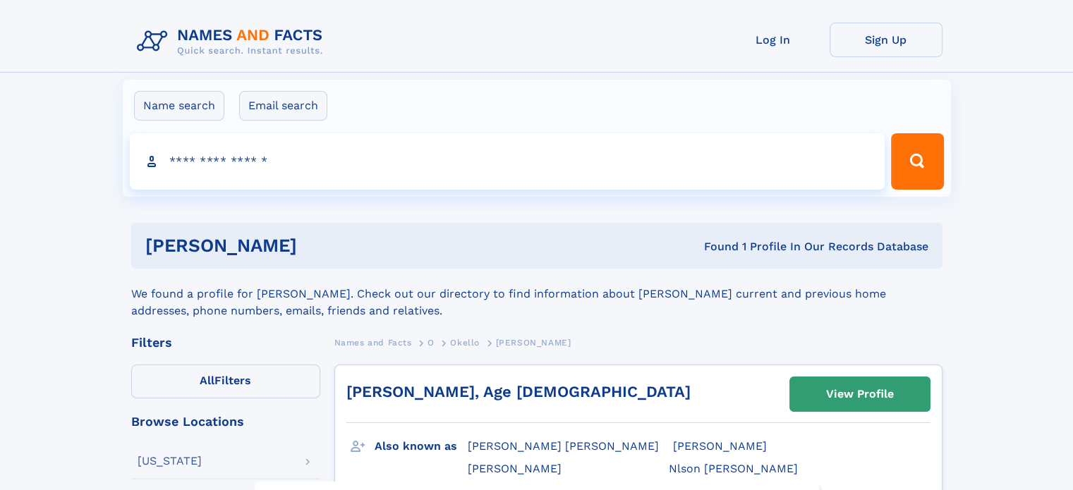
drag, startPoint x: 375, startPoint y: 204, endPoint x: 384, endPoint y: 205, distance: 8.5
drag, startPoint x: 622, startPoint y: 205, endPoint x: 642, endPoint y: 205, distance: 19.8
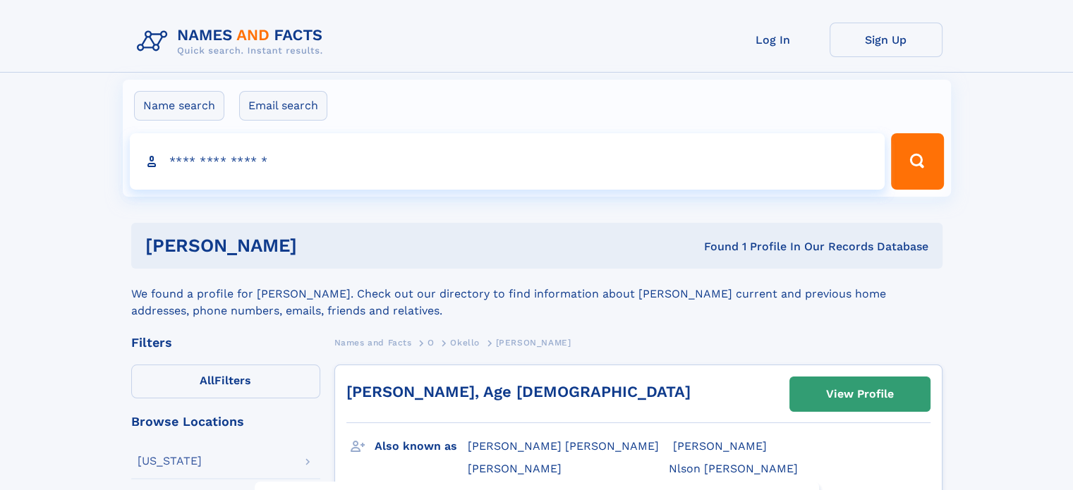
drag, startPoint x: 664, startPoint y: 205, endPoint x: 686, endPoint y: 205, distance: 21.9
drag, startPoint x: 707, startPoint y: 205, endPoint x: 729, endPoint y: 205, distance: 21.9
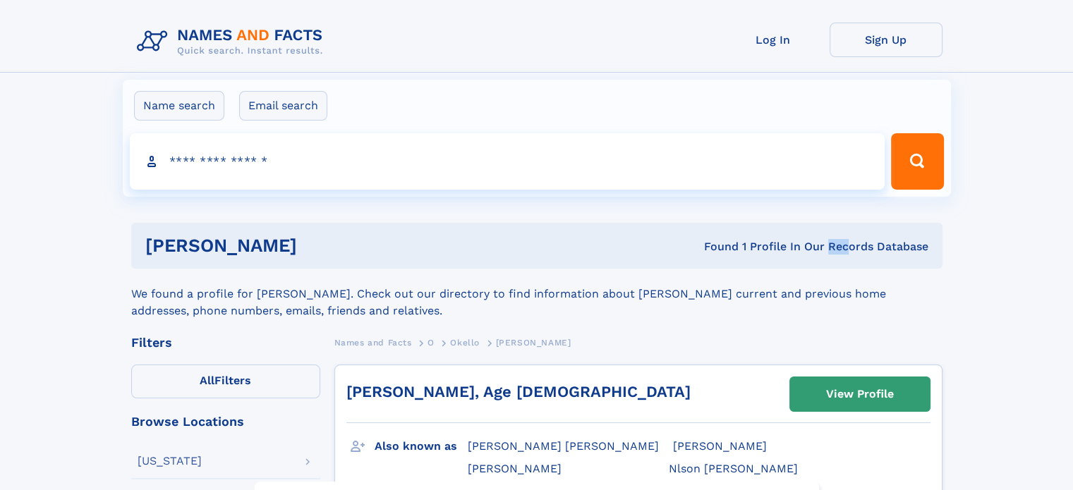
drag, startPoint x: 787, startPoint y: 205, endPoint x: 802, endPoint y: 205, distance: 14.1
drag, startPoint x: 850, startPoint y: 205, endPoint x: 871, endPoint y: 205, distance: 21.2
drag, startPoint x: 892, startPoint y: 205, endPoint x: 906, endPoint y: 205, distance: 14.1
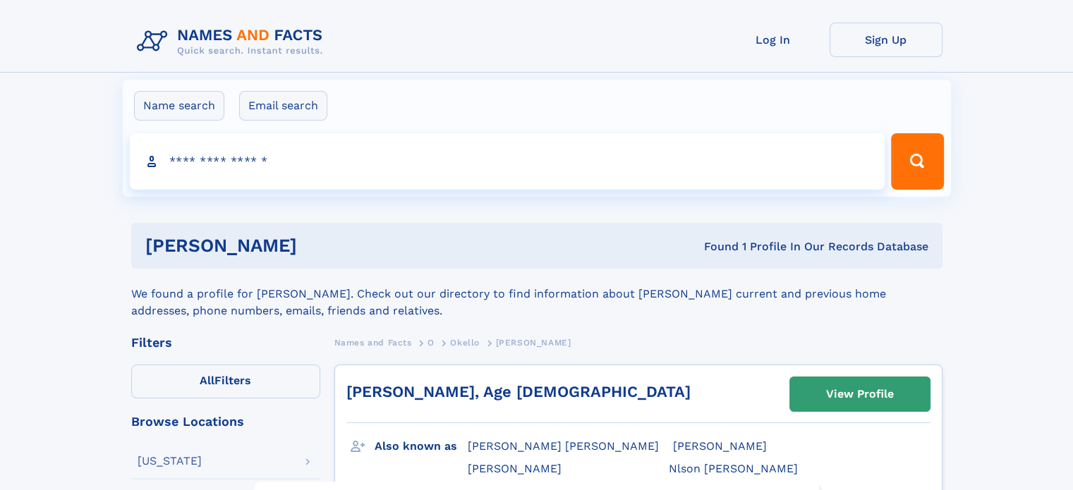
drag, startPoint x: 940, startPoint y: 205, endPoint x: 952, endPoint y: 205, distance: 12.0
drag, startPoint x: 457, startPoint y: 211, endPoint x: 437, endPoint y: 211, distance: 19.8
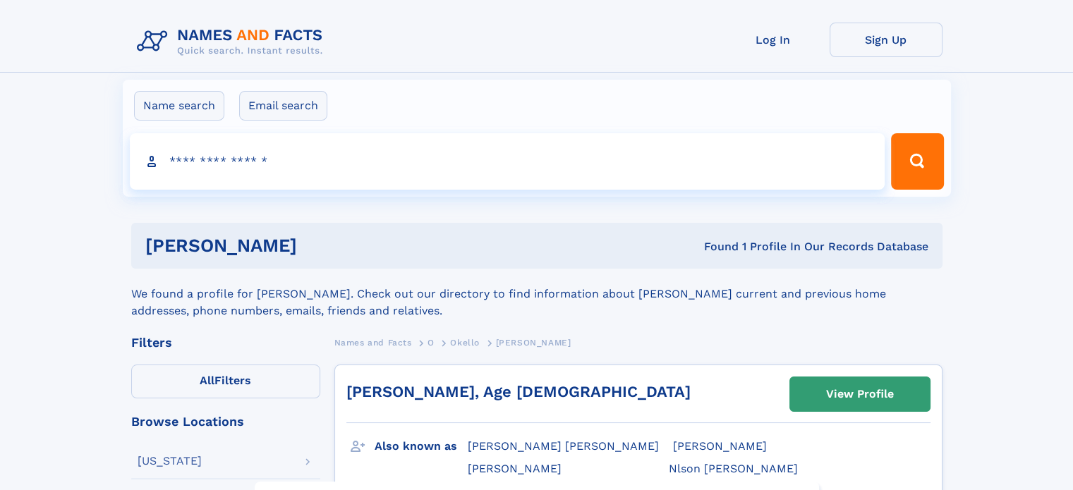
drag, startPoint x: 426, startPoint y: 211, endPoint x: 417, endPoint y: 211, distance: 9.2
drag, startPoint x: 292, startPoint y: 211, endPoint x: 277, endPoint y: 211, distance: 14.8
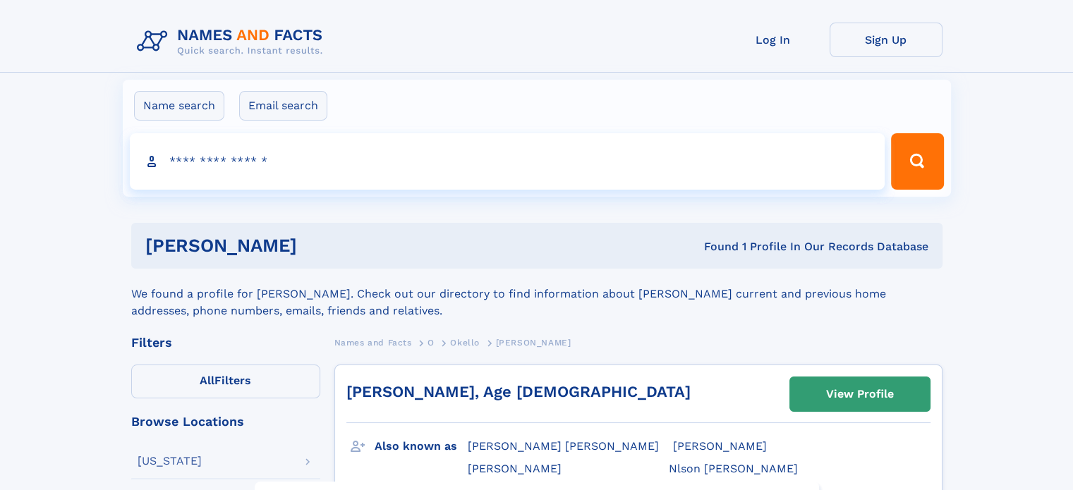
drag, startPoint x: 257, startPoint y: 211, endPoint x: 238, endPoint y: 211, distance: 18.3
drag, startPoint x: 217, startPoint y: 211, endPoint x: 229, endPoint y: 211, distance: 12.0
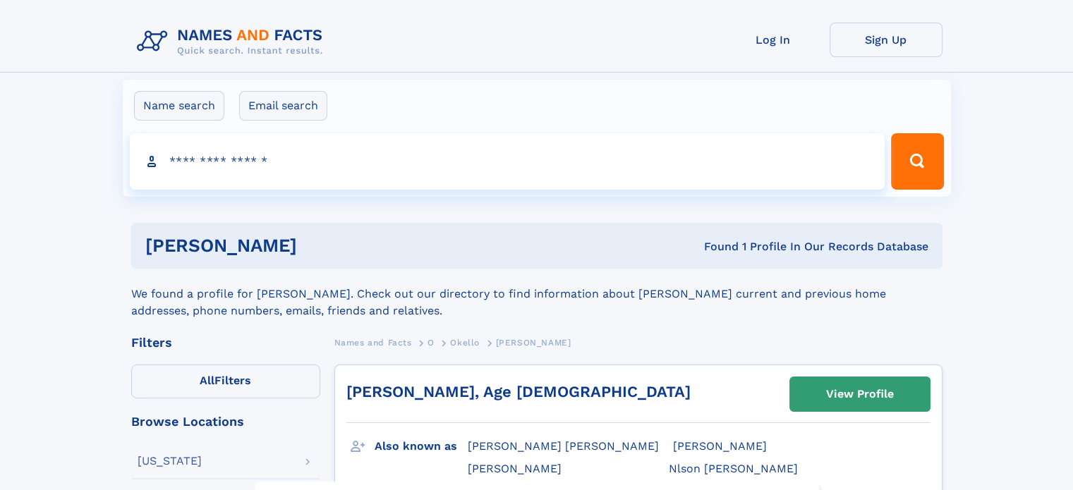
drag, startPoint x: 353, startPoint y: 211, endPoint x: 362, endPoint y: 211, distance: 9.2
drag, startPoint x: 430, startPoint y: 211, endPoint x: 454, endPoint y: 211, distance: 24.7
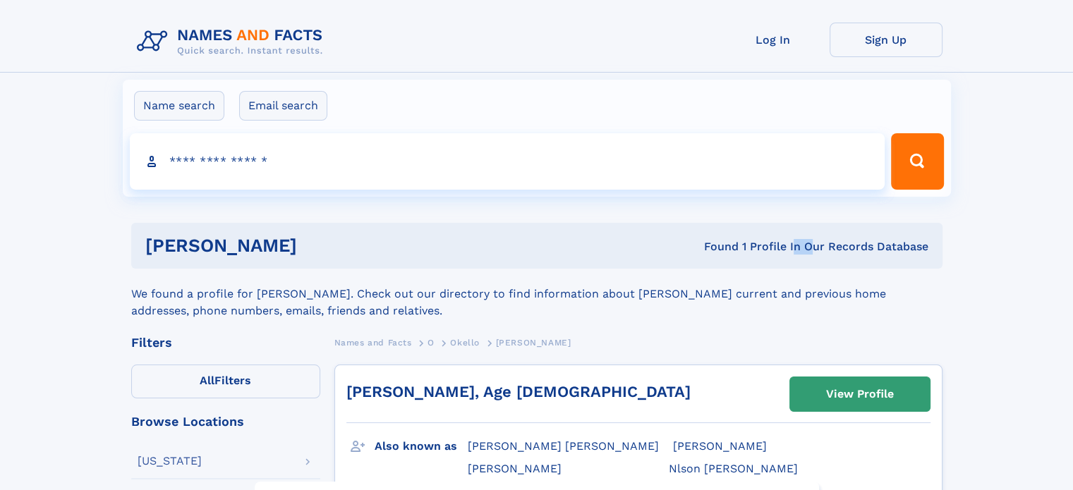
drag, startPoint x: 871, startPoint y: 207, endPoint x: 889, endPoint y: 207, distance: 17.6
drag, startPoint x: 969, startPoint y: 207, endPoint x: 988, endPoint y: 207, distance: 18.3
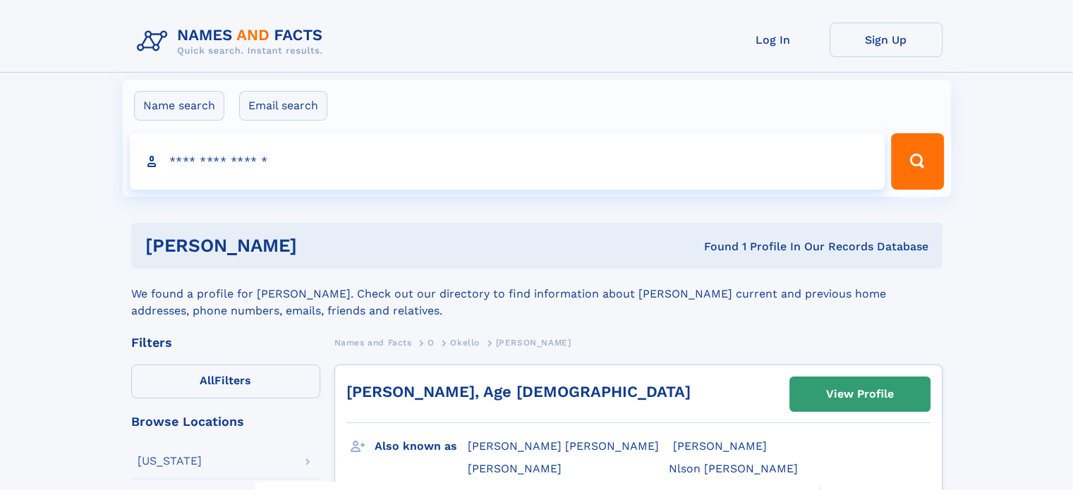
drag, startPoint x: 1025, startPoint y: 207, endPoint x: 1036, endPoint y: 207, distance: 11.3
drag, startPoint x: 922, startPoint y: 207, endPoint x: 902, endPoint y: 207, distance: 19.8
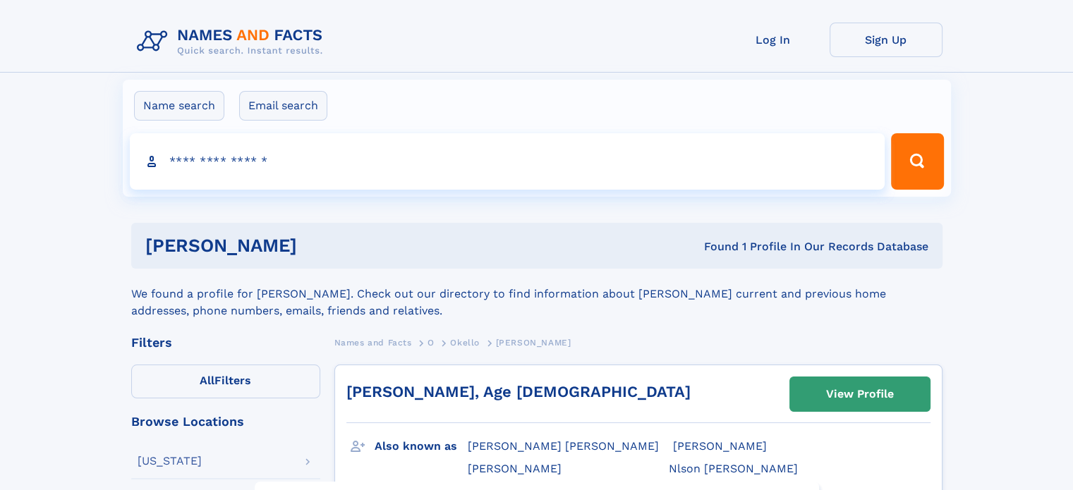
drag, startPoint x: 634, startPoint y: 207, endPoint x: 622, endPoint y: 207, distance: 12.0
drag, startPoint x: 587, startPoint y: 207, endPoint x: 575, endPoint y: 207, distance: 12.0
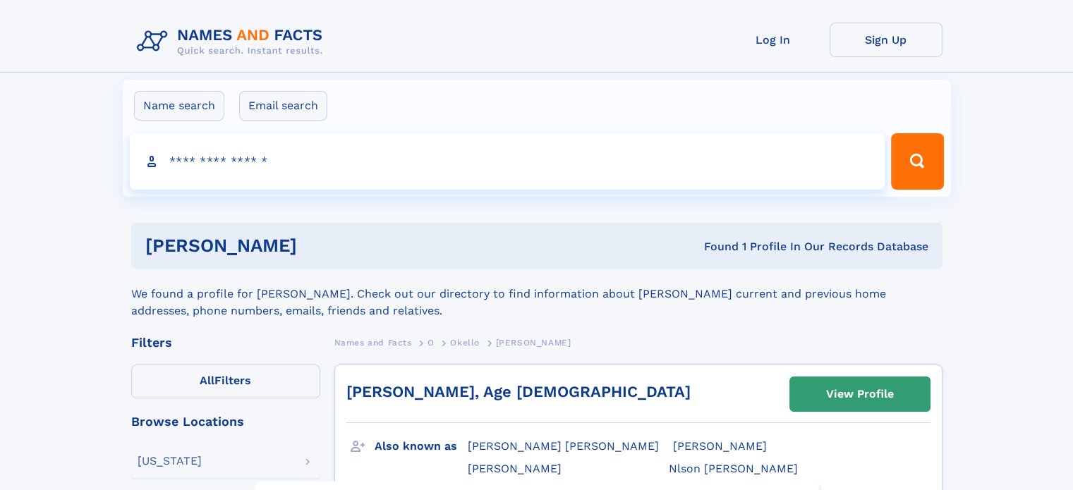
drag, startPoint x: 181, startPoint y: 208, endPoint x: 190, endPoint y: 208, distance: 9.2
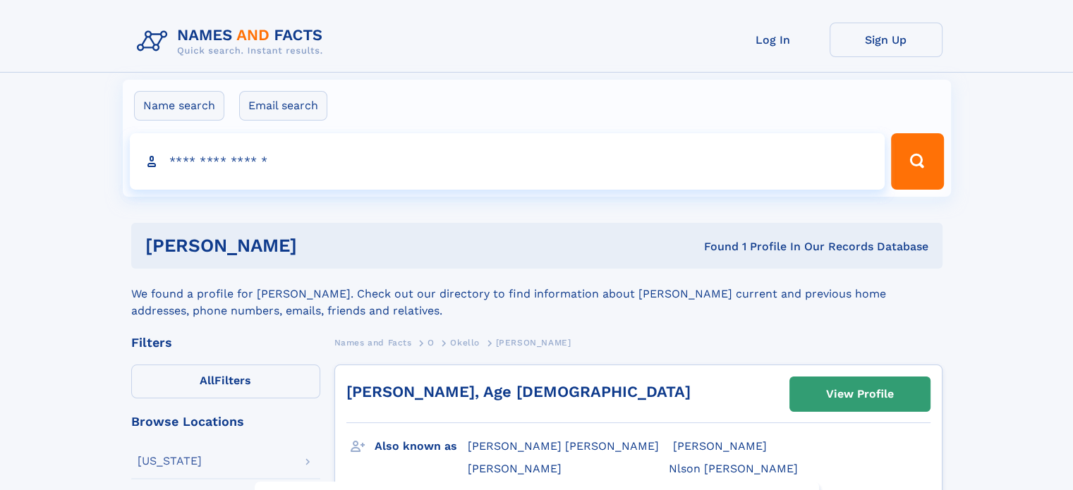
drag, startPoint x: 886, startPoint y: 209, endPoint x: 864, endPoint y: 209, distance: 22.6
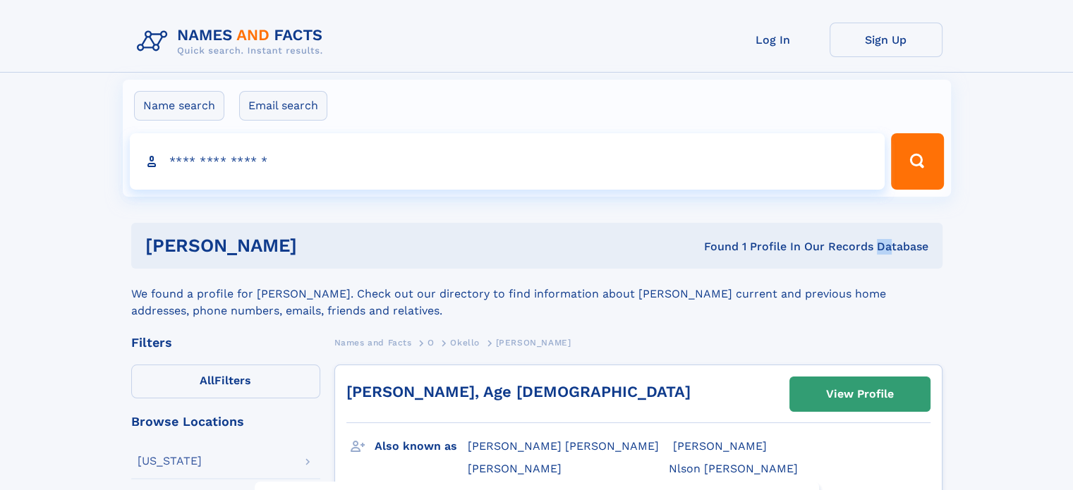
drag, startPoint x: 826, startPoint y: 209, endPoint x: 803, endPoint y: 210, distance: 23.3
drag, startPoint x: 797, startPoint y: 210, endPoint x: 786, endPoint y: 210, distance: 10.6
drag, startPoint x: 759, startPoint y: 210, endPoint x: 746, endPoint y: 210, distance: 13.4
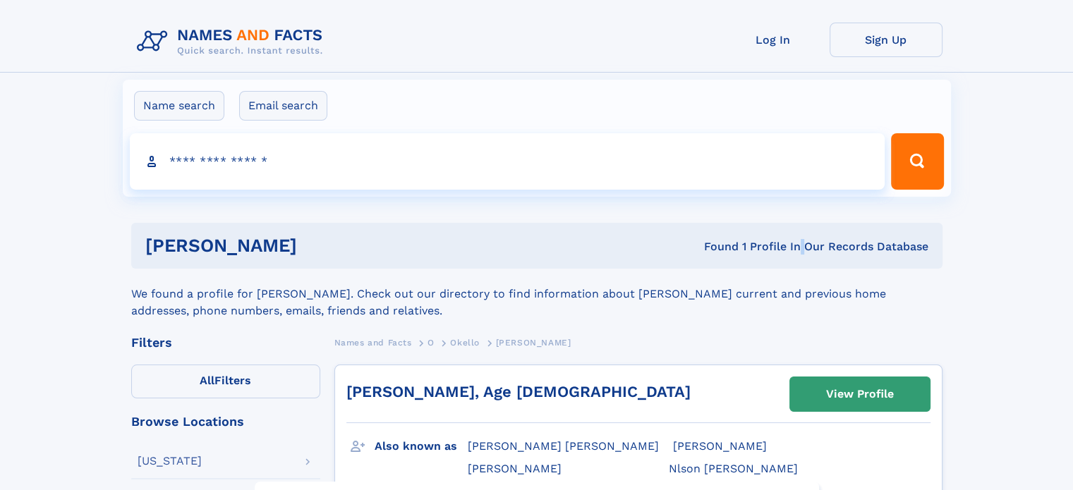
drag, startPoint x: 725, startPoint y: 210, endPoint x: 706, endPoint y: 210, distance: 19.1
drag, startPoint x: 116, startPoint y: 208, endPoint x: 135, endPoint y: 208, distance: 19.1
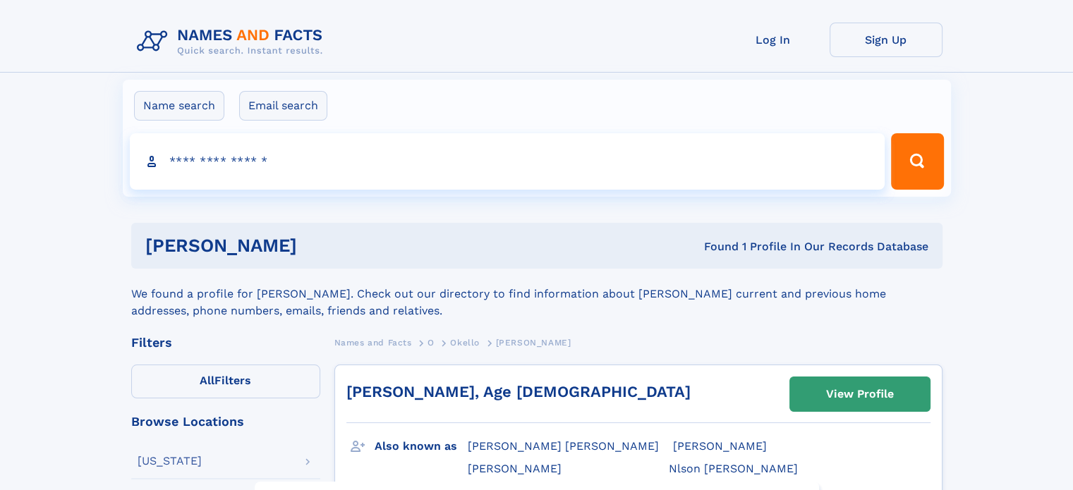
drag, startPoint x: 169, startPoint y: 208, endPoint x: 196, endPoint y: 208, distance: 26.8
drag, startPoint x: 216, startPoint y: 208, endPoint x: 235, endPoint y: 208, distance: 19.1
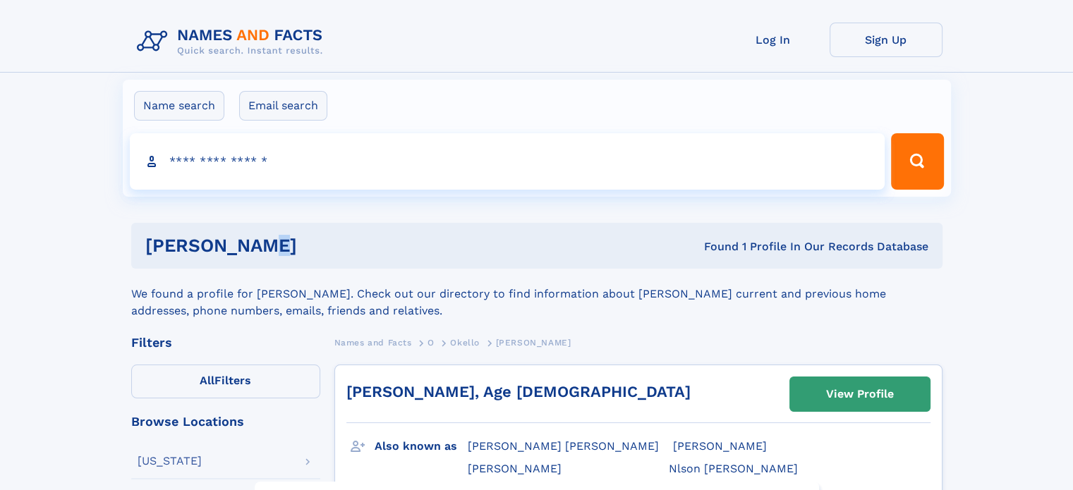
drag, startPoint x: 581, startPoint y: 208, endPoint x: 600, endPoint y: 208, distance: 19.1
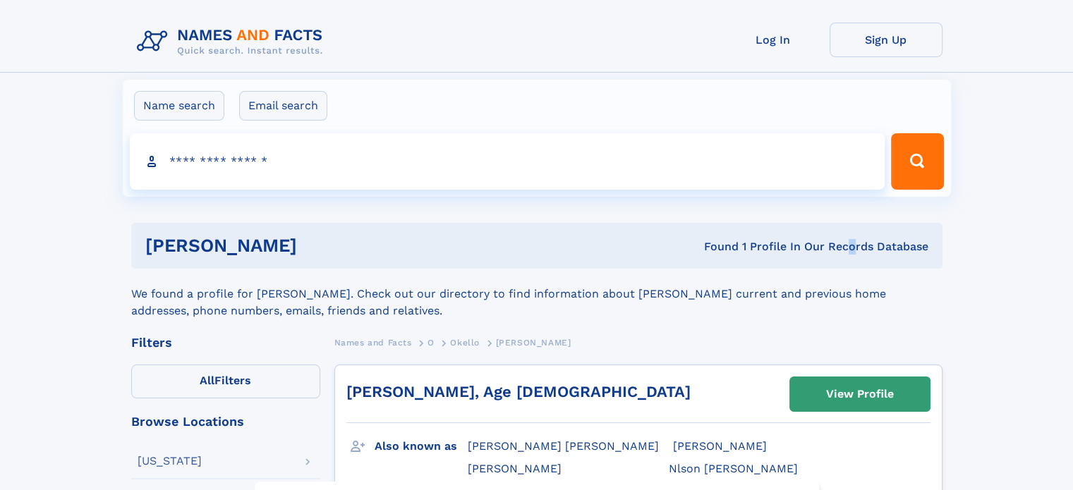
drag, startPoint x: 802, startPoint y: 208, endPoint x: 812, endPoint y: 208, distance: 10.6
drag, startPoint x: 840, startPoint y: 208, endPoint x: 860, endPoint y: 208, distance: 20.5
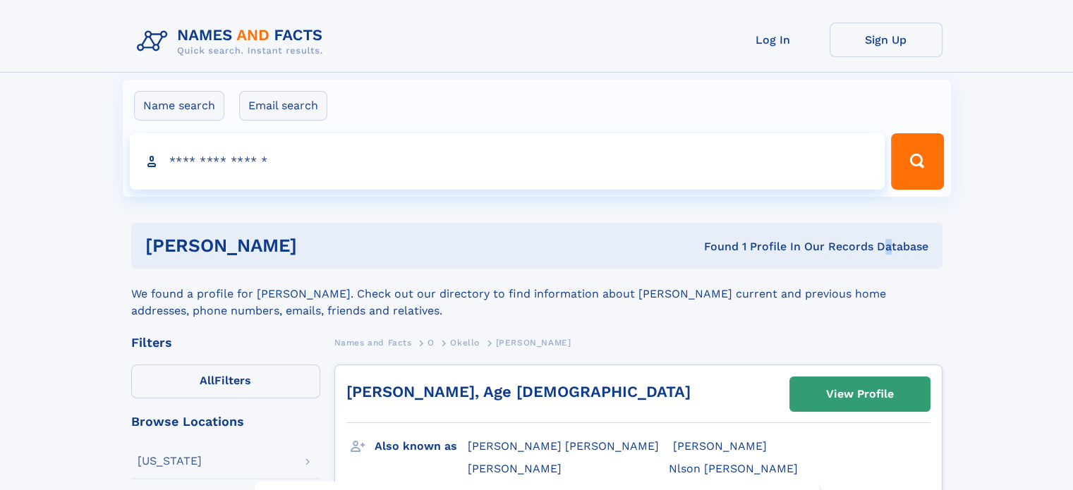
drag, startPoint x: 835, startPoint y: 208, endPoint x: 812, endPoint y: 208, distance: 22.6
drag, startPoint x: 793, startPoint y: 208, endPoint x: 774, endPoint y: 208, distance: 19.1
drag, startPoint x: 692, startPoint y: 208, endPoint x: 672, endPoint y: 208, distance: 19.8
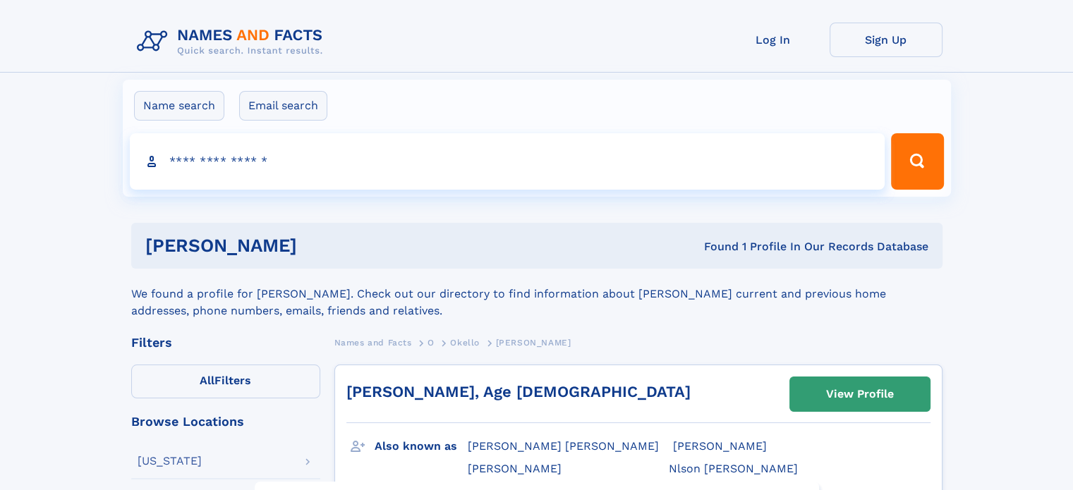
drag, startPoint x: 539, startPoint y: 208, endPoint x: 528, endPoint y: 208, distance: 10.6
drag, startPoint x: 452, startPoint y: 208, endPoint x: 434, endPoint y: 208, distance: 17.6
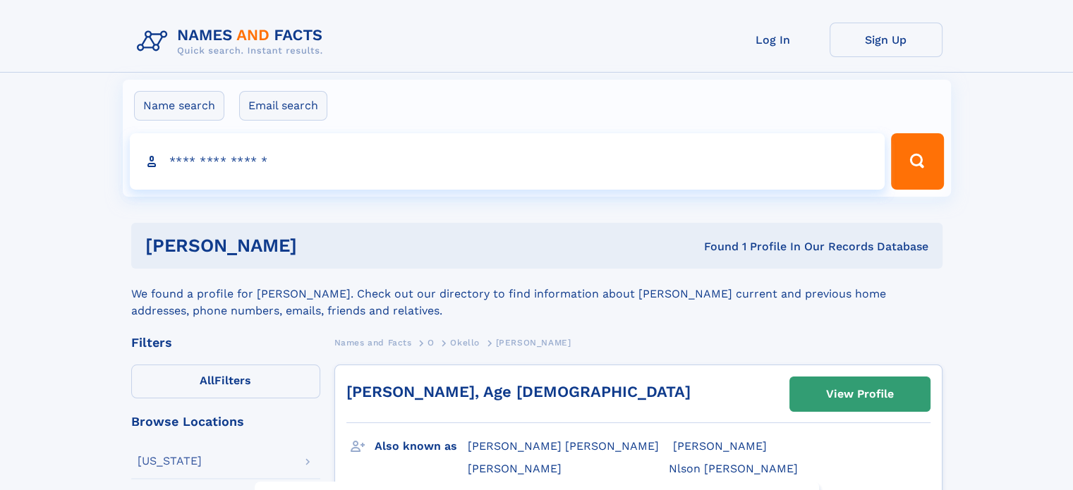
drag, startPoint x: 394, startPoint y: 208, endPoint x: 379, endPoint y: 208, distance: 14.8
drag, startPoint x: 119, startPoint y: 208, endPoint x: 130, endPoint y: 208, distance: 11.3
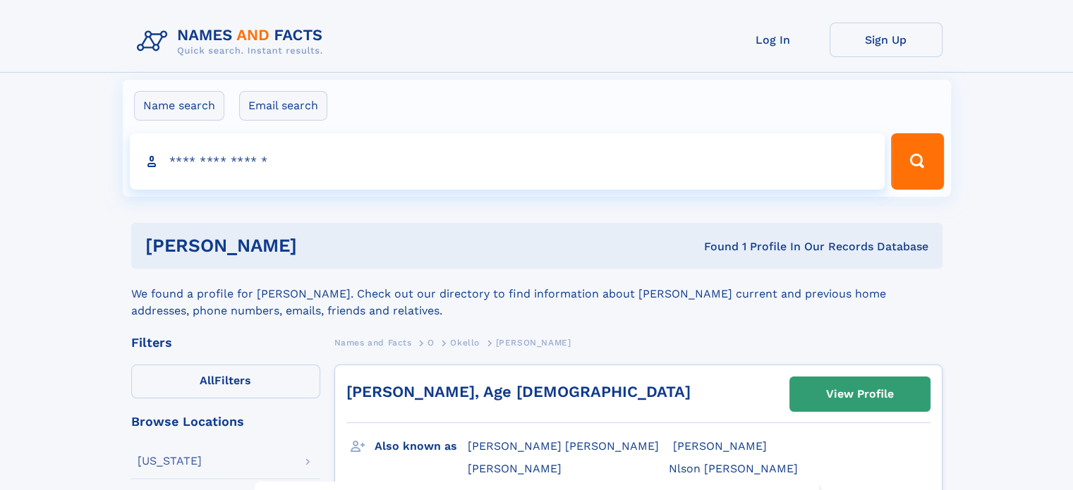
drag, startPoint x: 351, startPoint y: 208, endPoint x: 374, endPoint y: 208, distance: 22.6
drag, startPoint x: 701, startPoint y: 208, endPoint x: 717, endPoint y: 208, distance: 16.2
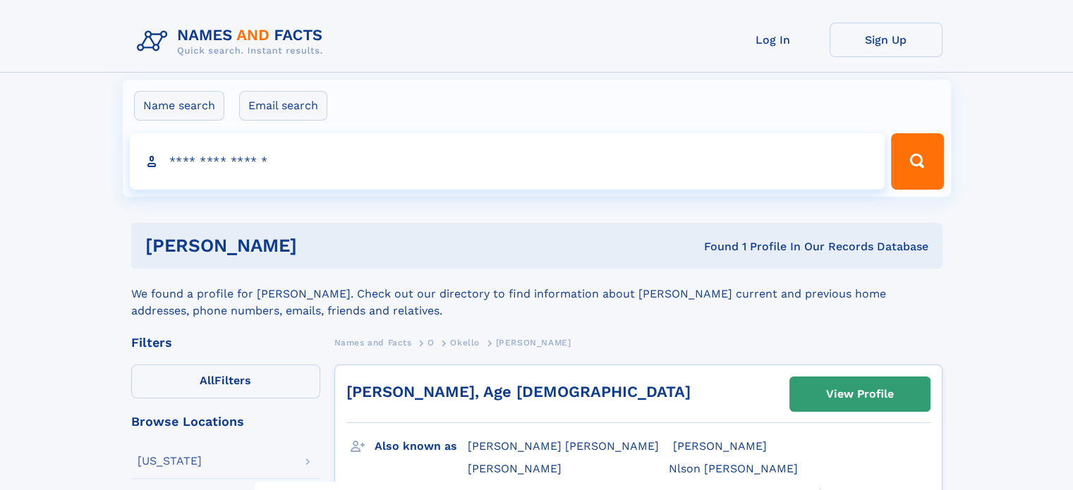
drag, startPoint x: 900, startPoint y: 208, endPoint x: 886, endPoint y: 208, distance: 14.1
drag, startPoint x: 842, startPoint y: 208, endPoint x: 824, endPoint y: 208, distance: 17.6
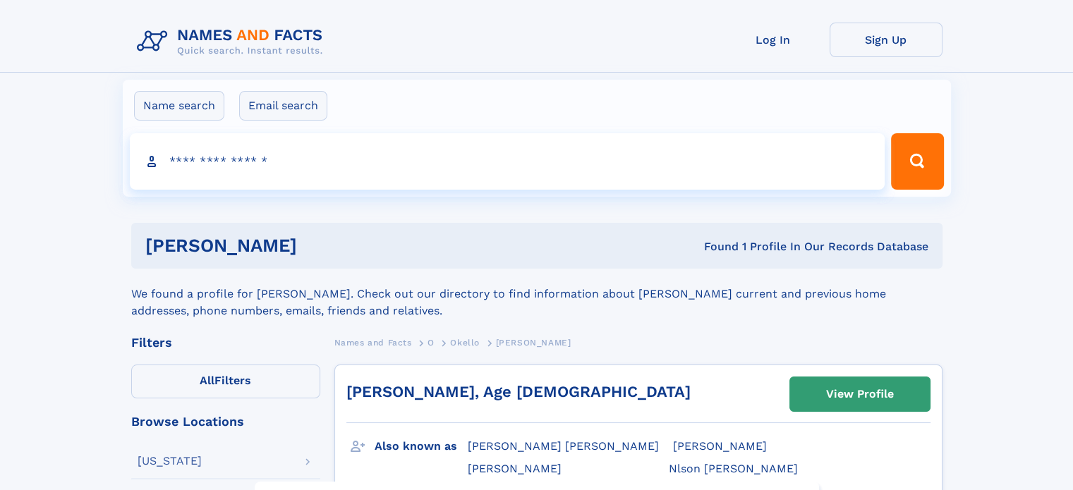
drag, startPoint x: 787, startPoint y: 208, endPoint x: 766, endPoint y: 208, distance: 21.9
drag, startPoint x: 207, startPoint y: 208, endPoint x: 183, endPoint y: 208, distance: 24.0
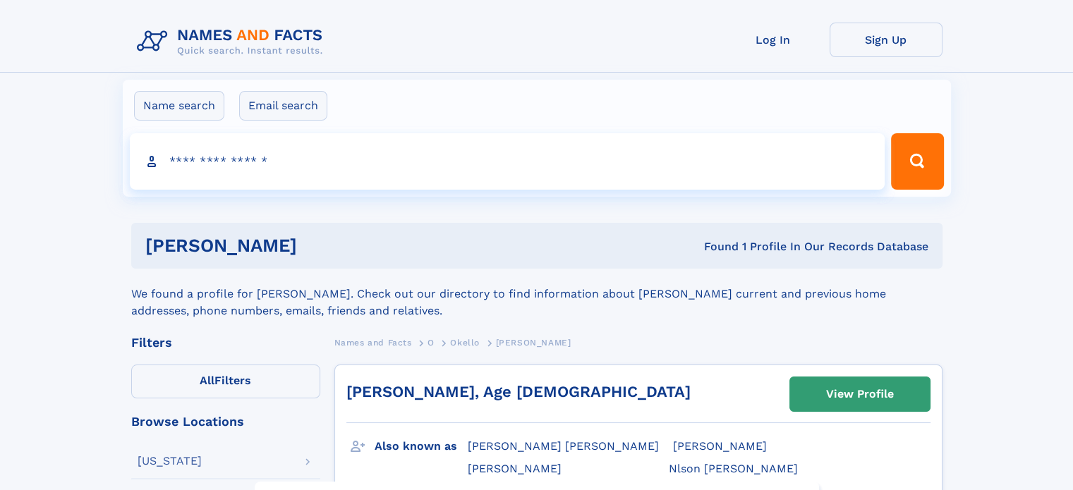
drag, startPoint x: 312, startPoint y: 207, endPoint x: 328, endPoint y: 207, distance: 16.2
drag, startPoint x: 348, startPoint y: 207, endPoint x: 366, endPoint y: 207, distance: 18.3
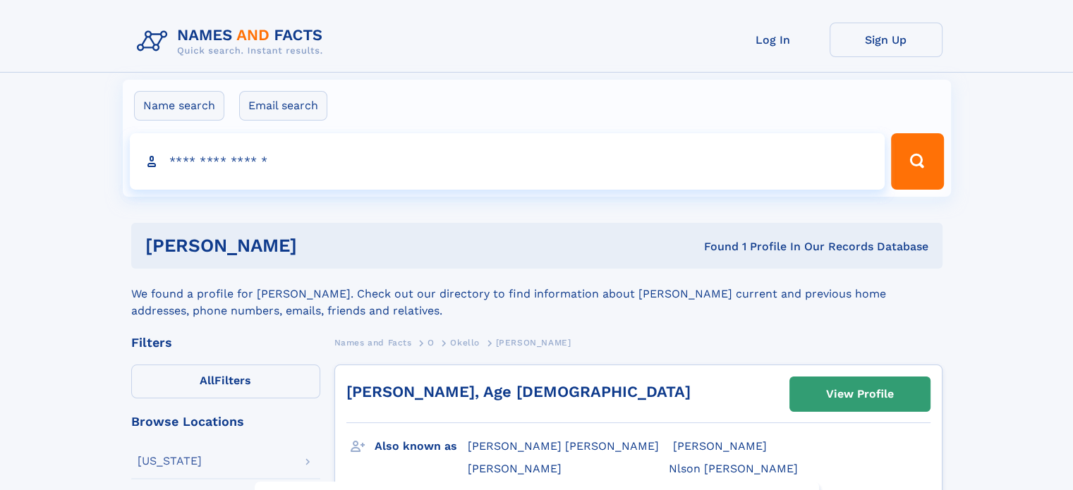
drag, startPoint x: 366, startPoint y: 207, endPoint x: 377, endPoint y: 207, distance: 10.6
drag, startPoint x: 426, startPoint y: 207, endPoint x: 446, endPoint y: 207, distance: 19.8
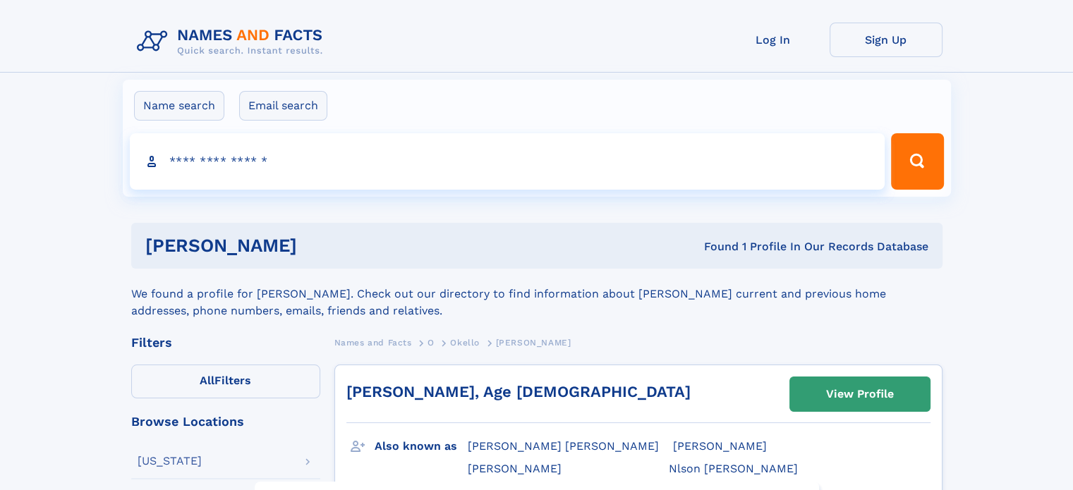
drag, startPoint x: 469, startPoint y: 207, endPoint x: 480, endPoint y: 207, distance: 11.3
drag, startPoint x: 489, startPoint y: 207, endPoint x: 509, endPoint y: 207, distance: 20.5
drag, startPoint x: 881, startPoint y: 207, endPoint x: 902, endPoint y: 207, distance: 21.2
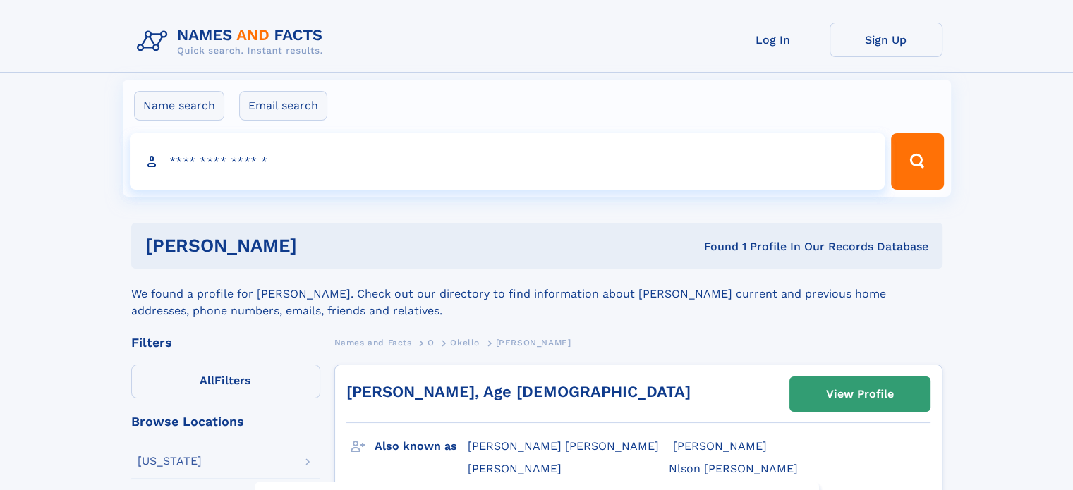
drag, startPoint x: 553, startPoint y: 207, endPoint x: 528, endPoint y: 207, distance: 25.4
